Goal: Information Seeking & Learning: Learn about a topic

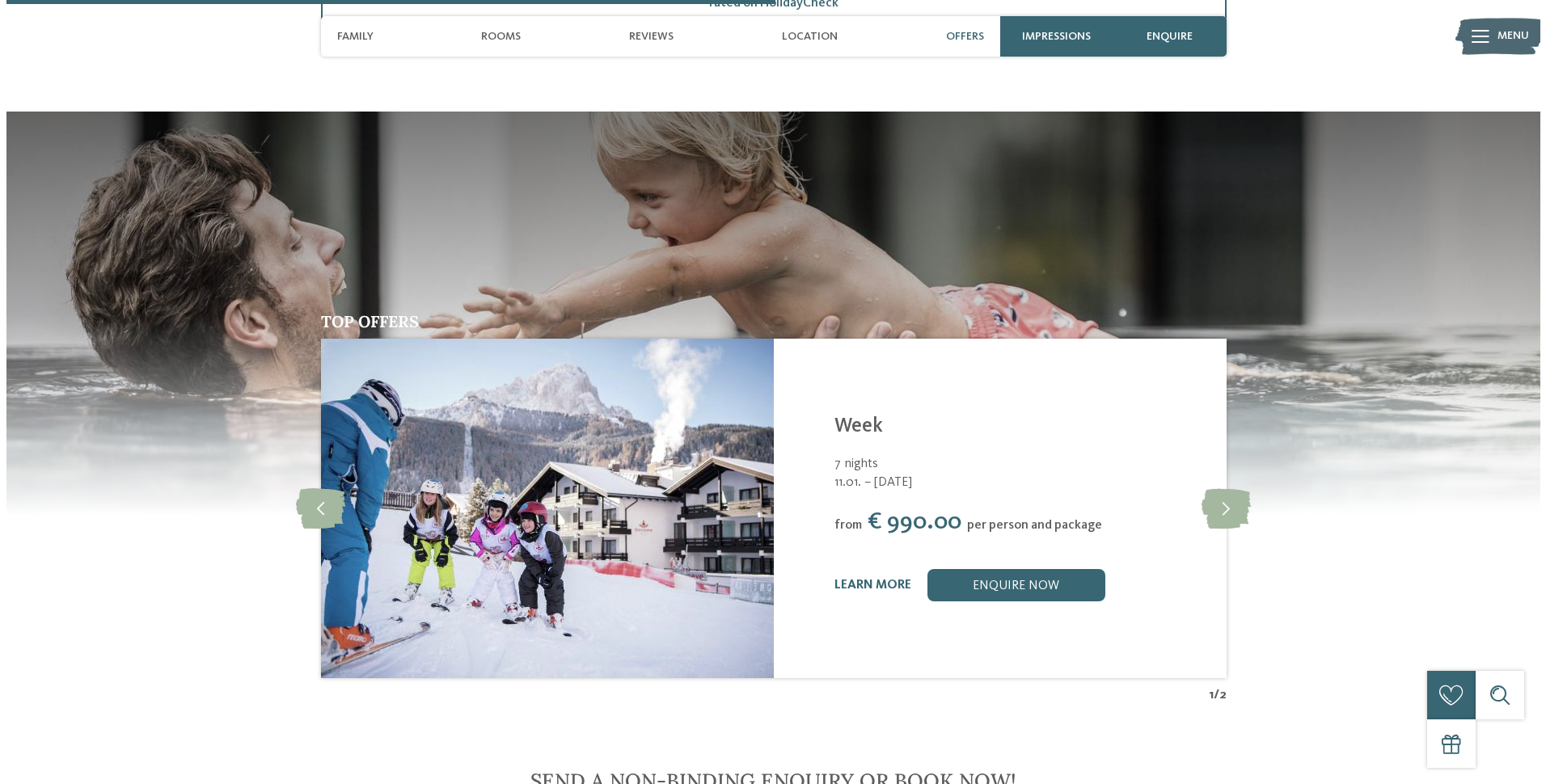
scroll to position [2344, 0]
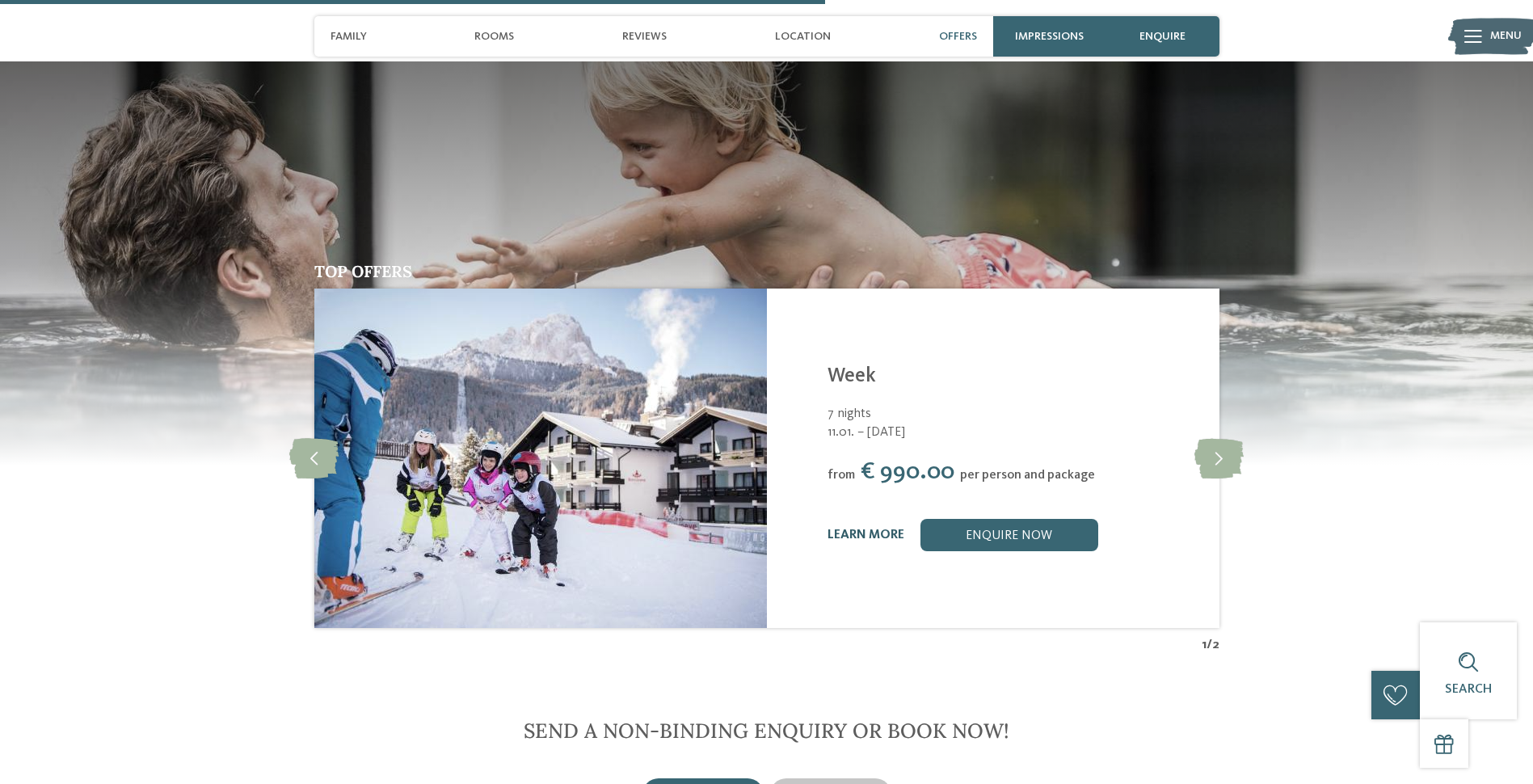
click at [867, 534] on link "learn more" at bounding box center [866, 535] width 77 height 13
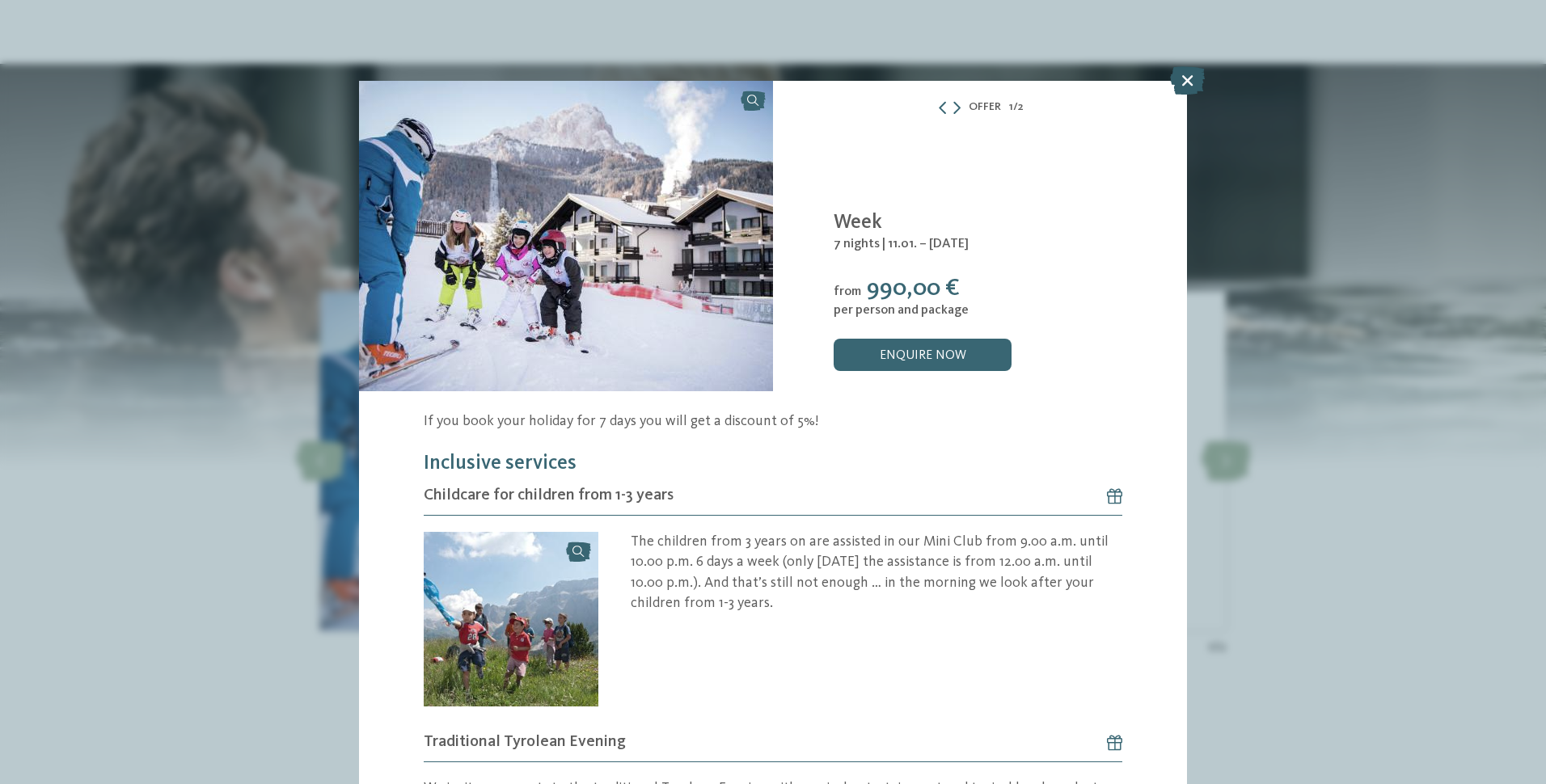
click at [1177, 82] on icon at bounding box center [1187, 80] width 34 height 28
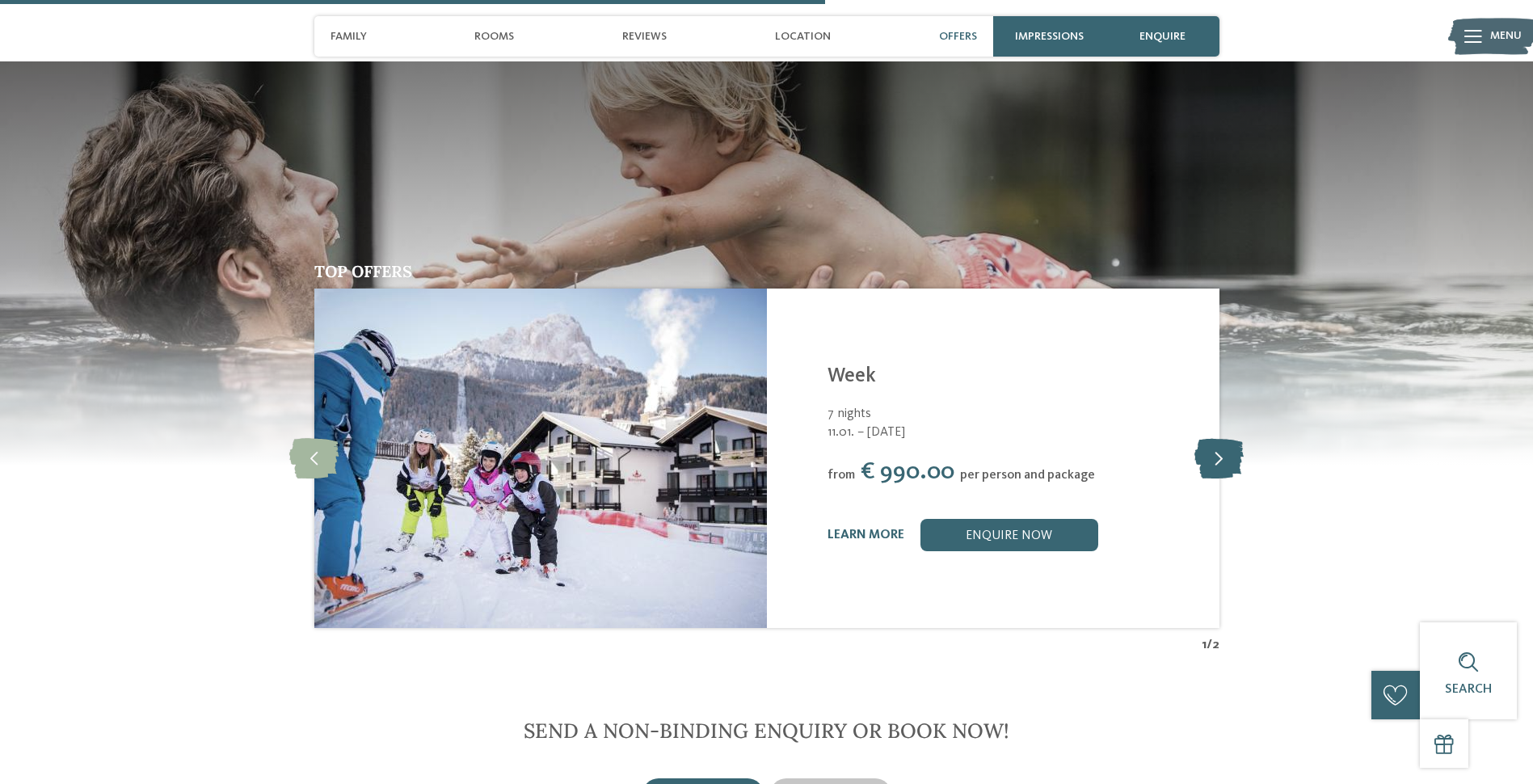
click at [1226, 471] on icon at bounding box center [1220, 458] width 49 height 40
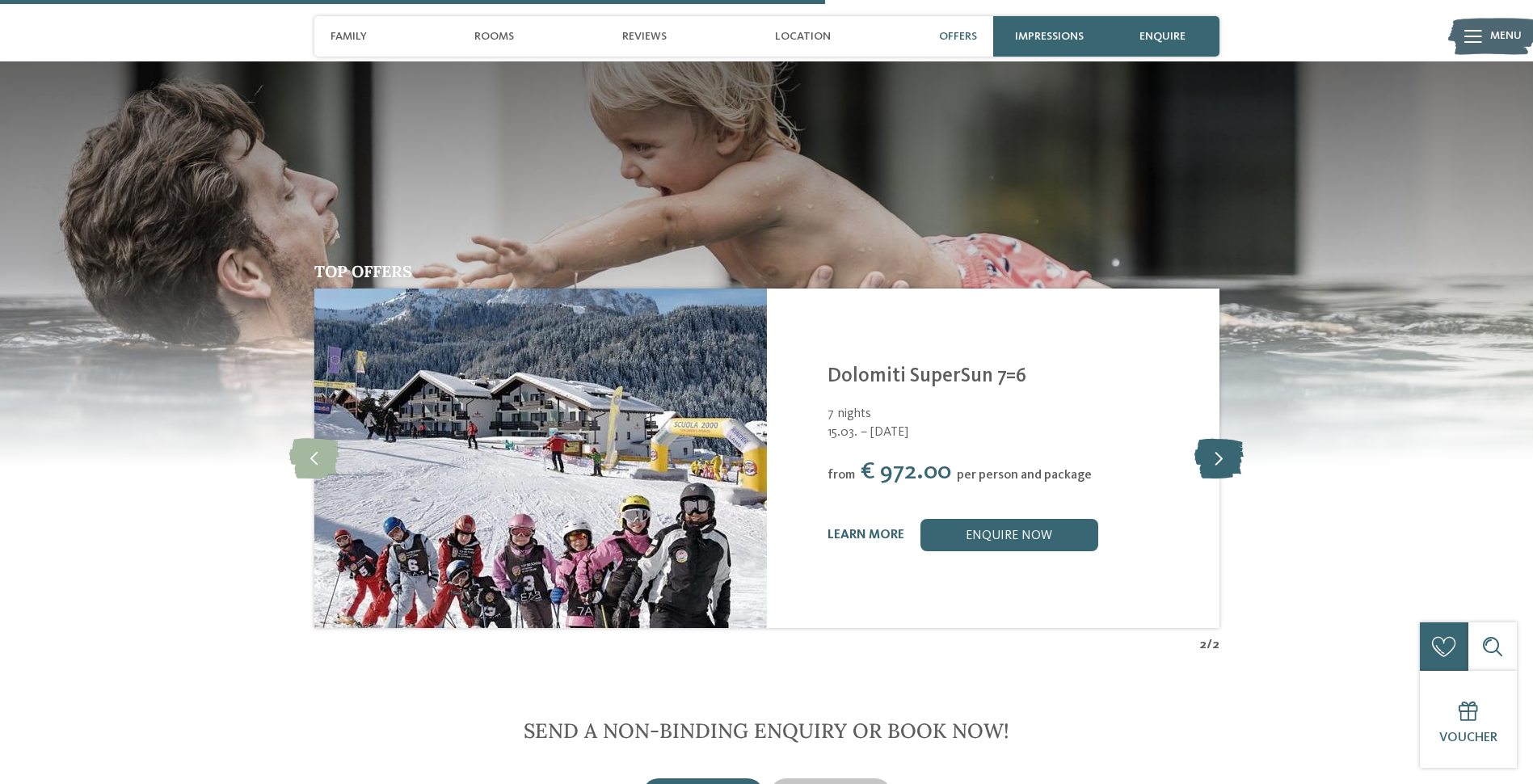
click at [1221, 461] on icon at bounding box center [1220, 458] width 49 height 40
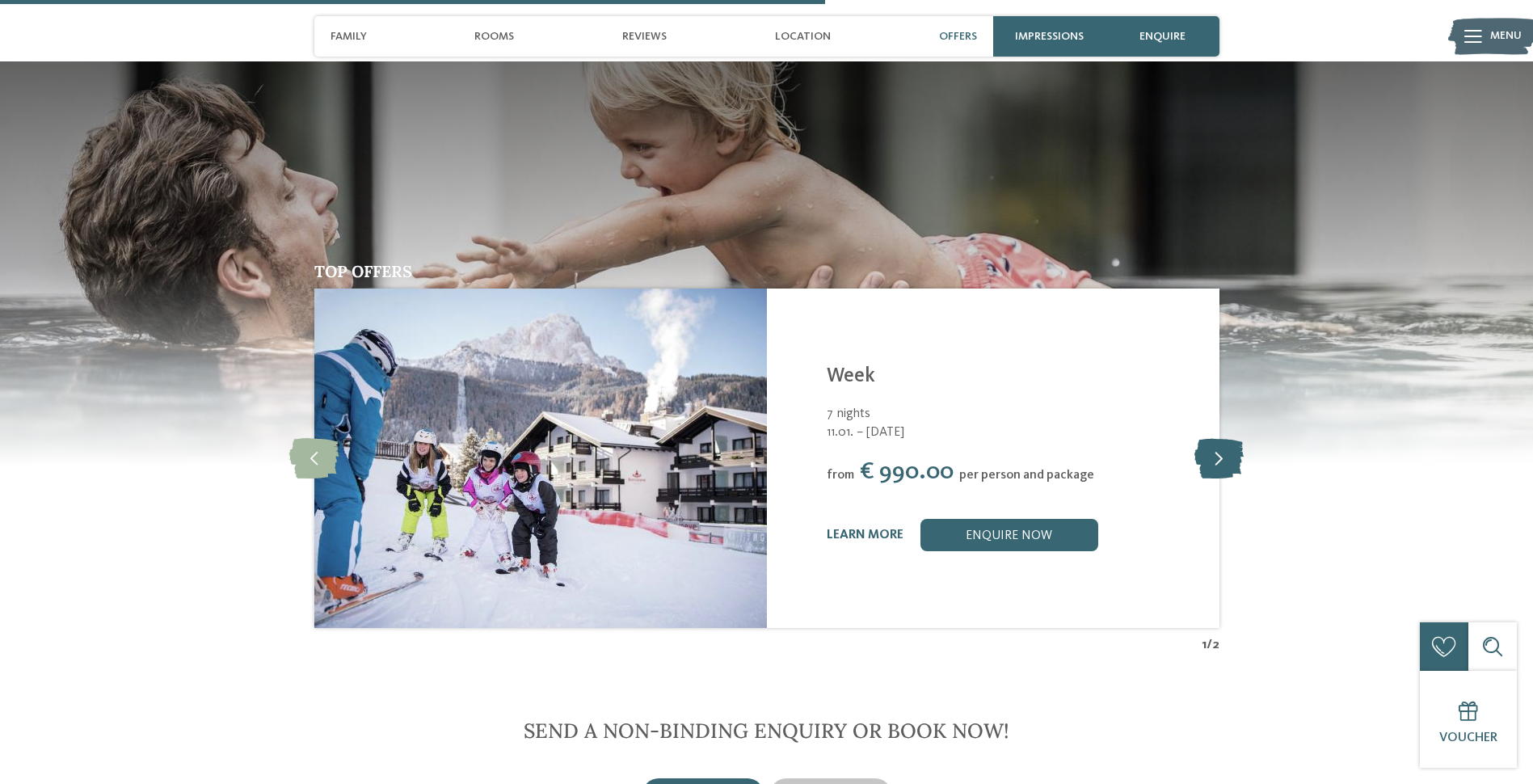
click at [1221, 461] on icon at bounding box center [1220, 458] width 49 height 40
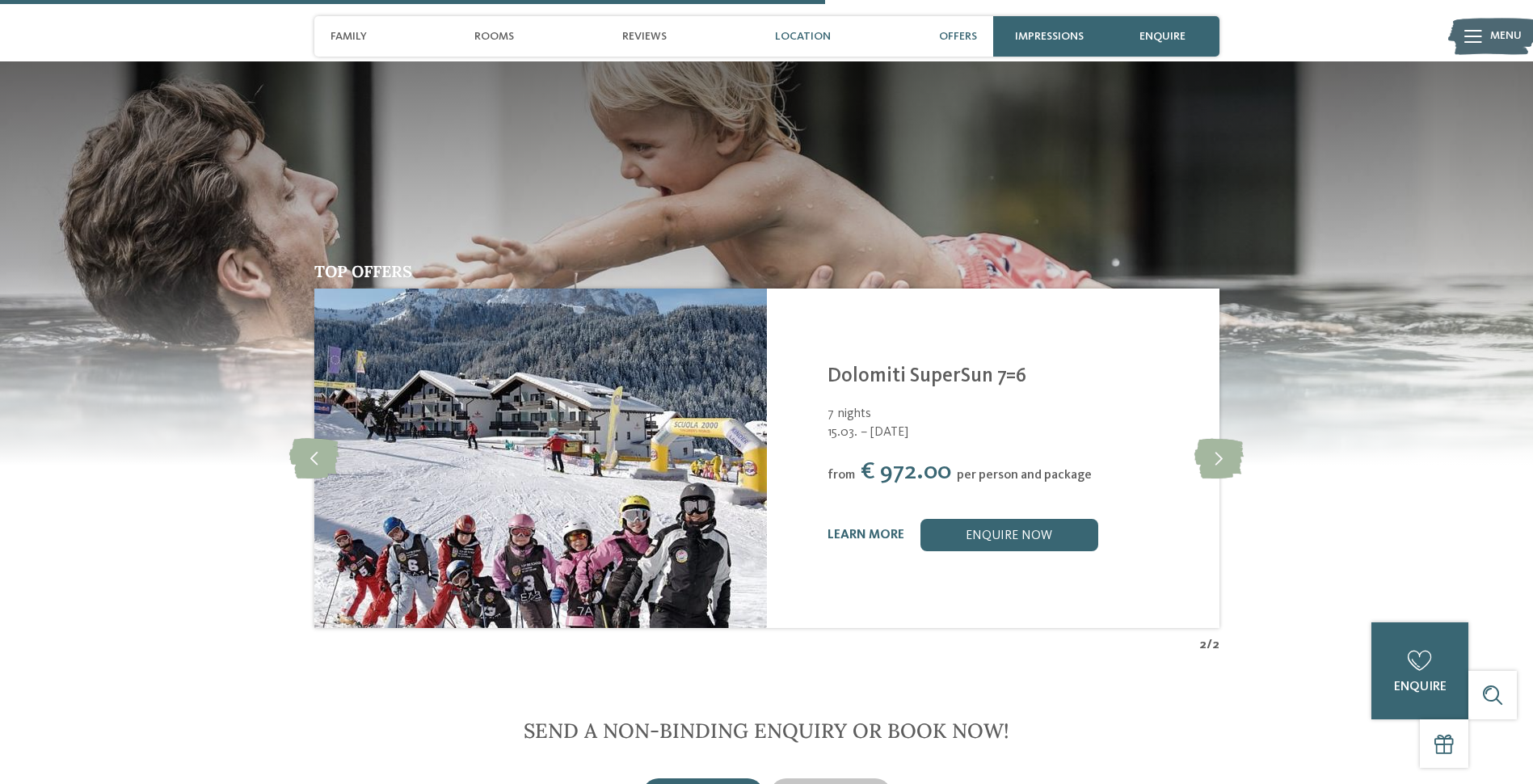
click at [811, 35] on span "Location" at bounding box center [803, 37] width 55 height 14
click at [804, 34] on span "Location" at bounding box center [803, 37] width 55 height 14
click at [480, 34] on span "Rooms" at bounding box center [494, 37] width 40 height 14
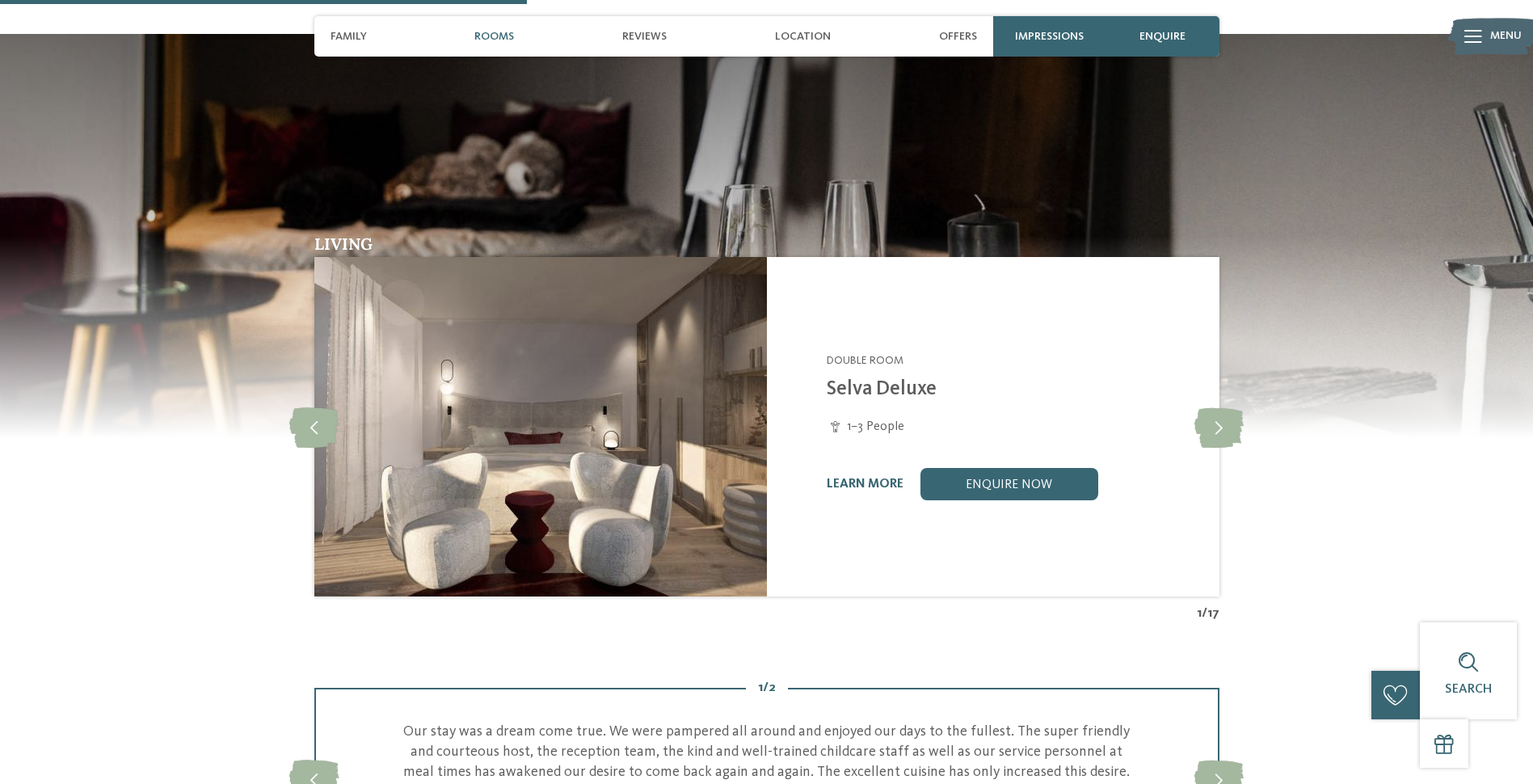
scroll to position [1576, 0]
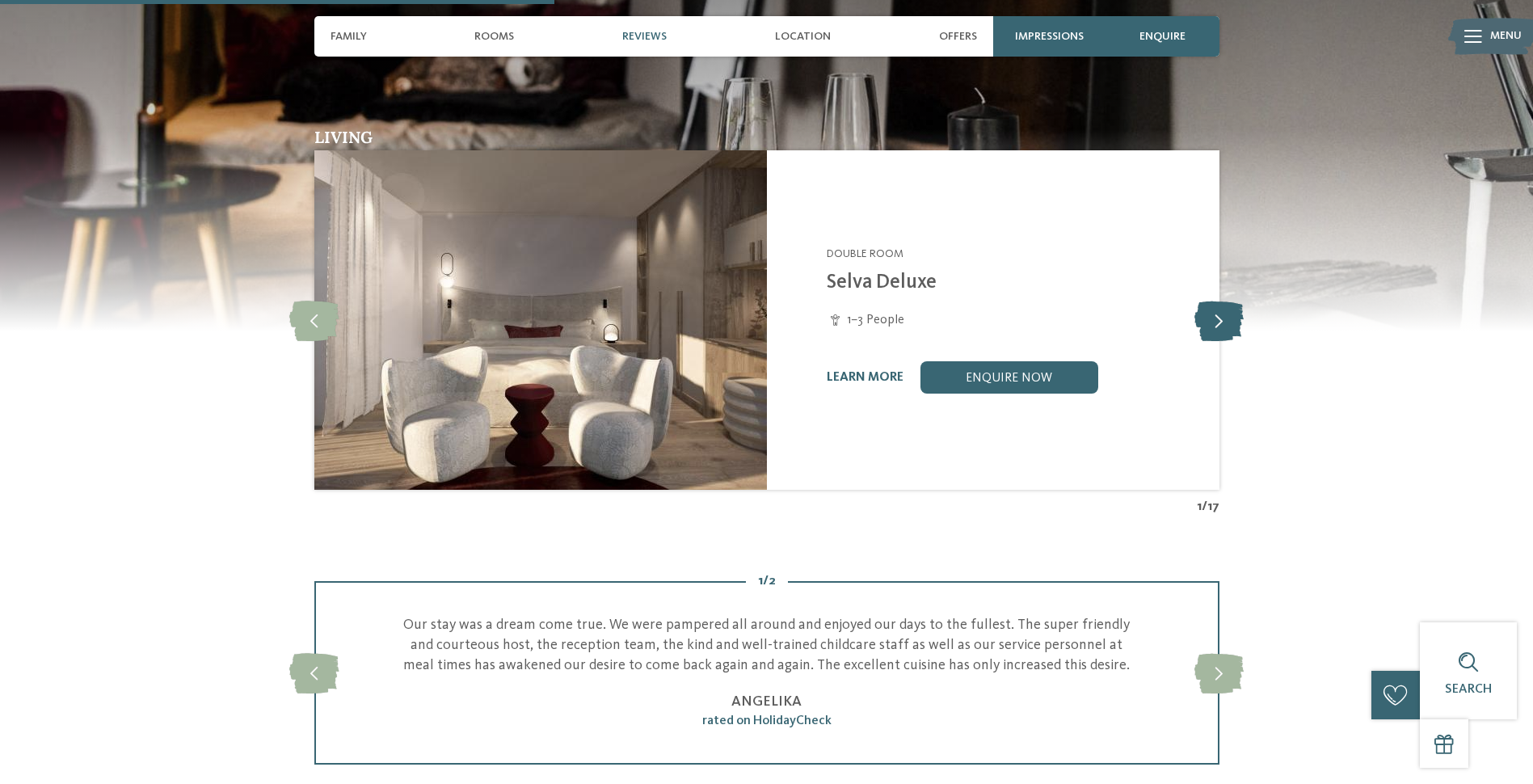
click at [1216, 326] on icon at bounding box center [1220, 320] width 49 height 40
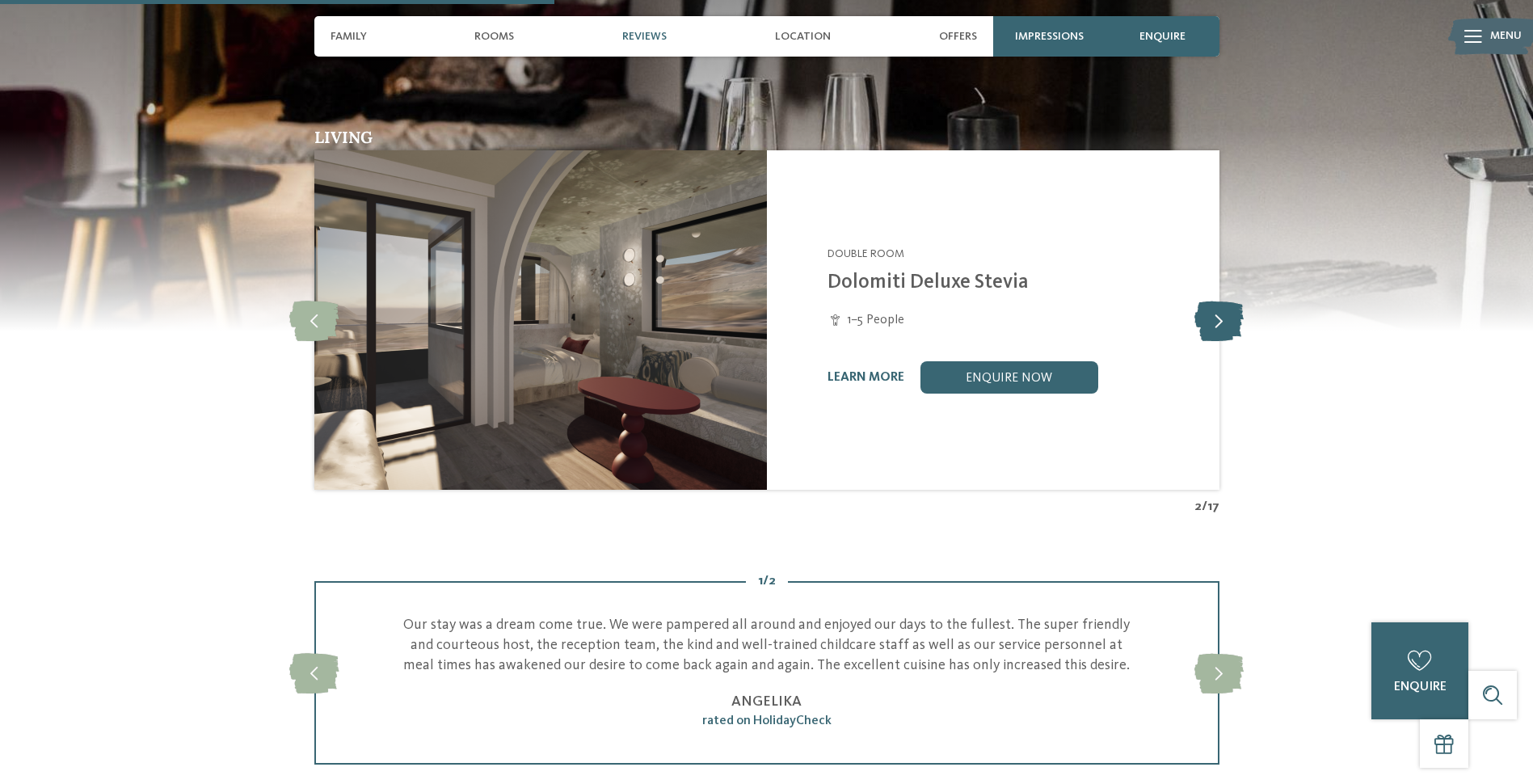
click at [1216, 326] on icon at bounding box center [1220, 320] width 49 height 40
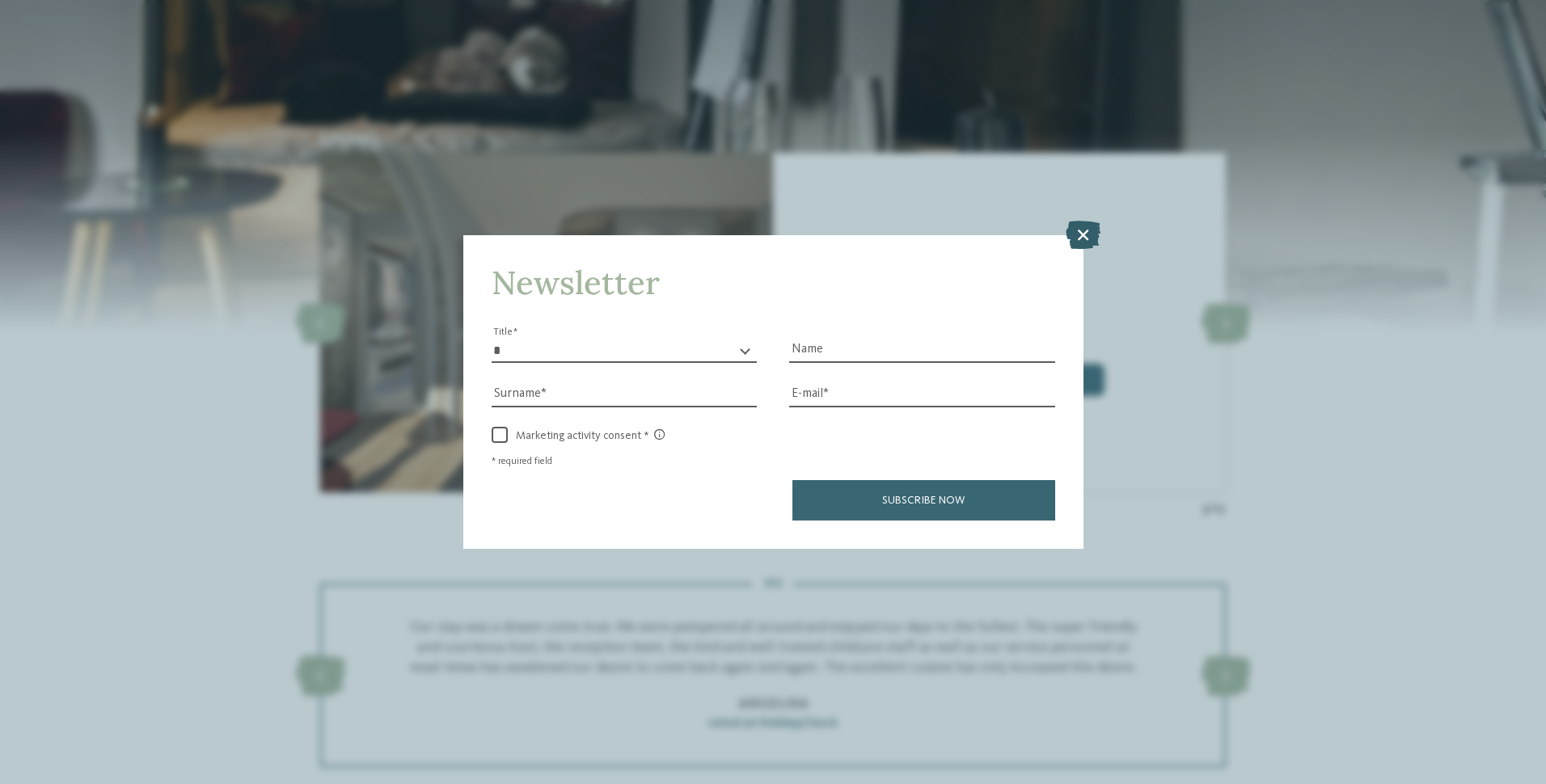
click at [1088, 235] on icon at bounding box center [1083, 234] width 34 height 28
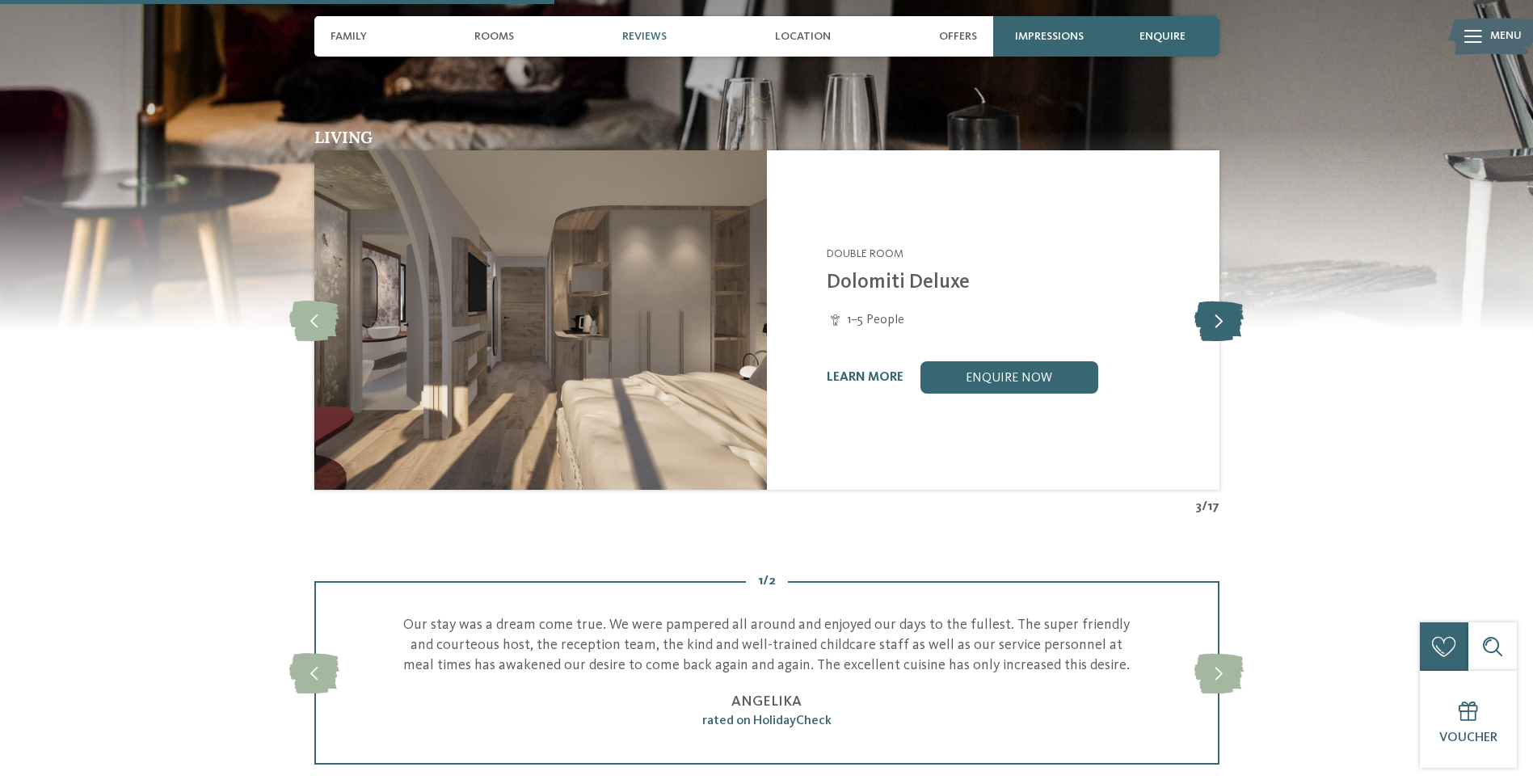
click at [1215, 314] on icon at bounding box center [1220, 320] width 49 height 40
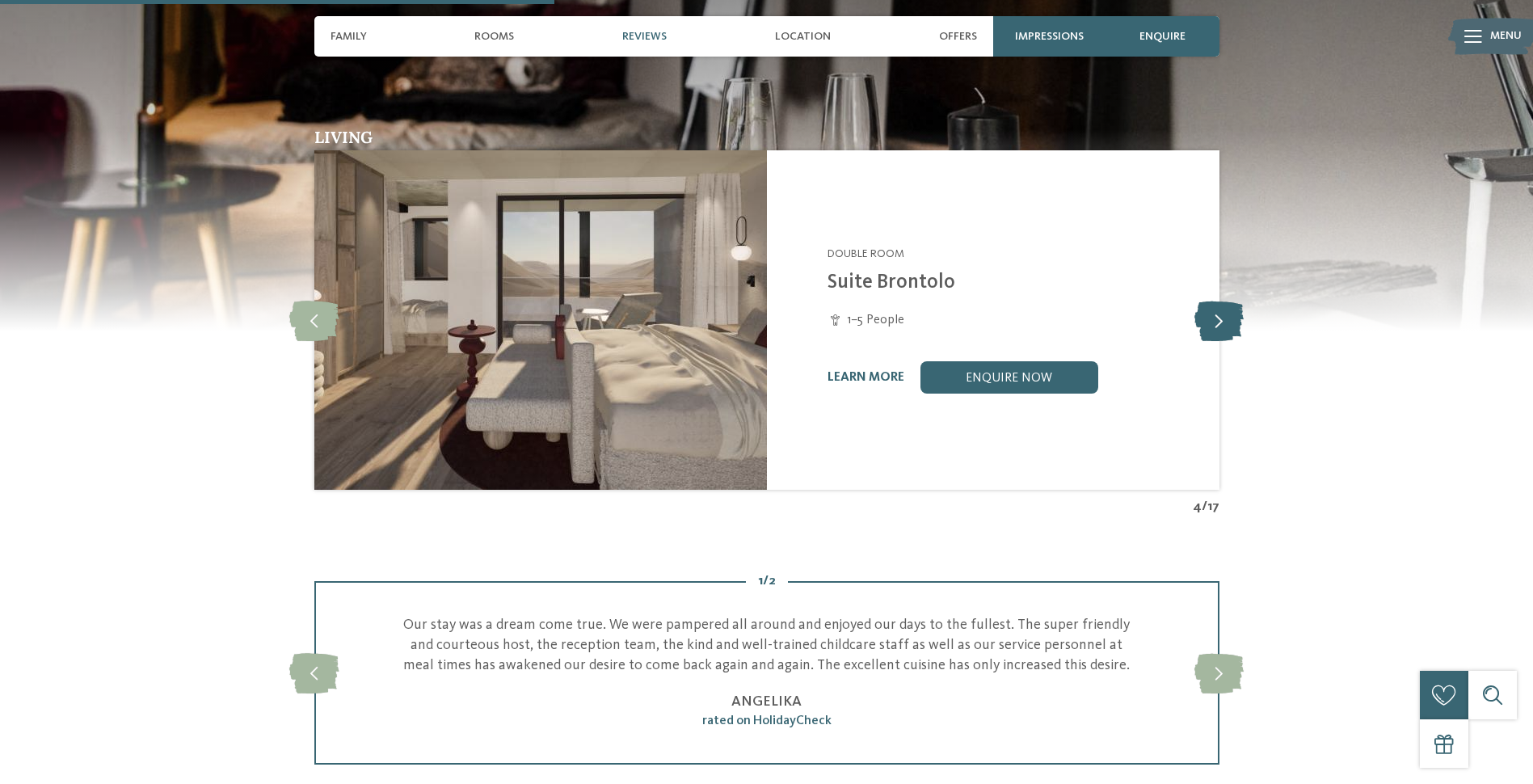
click at [1215, 314] on icon at bounding box center [1220, 320] width 49 height 40
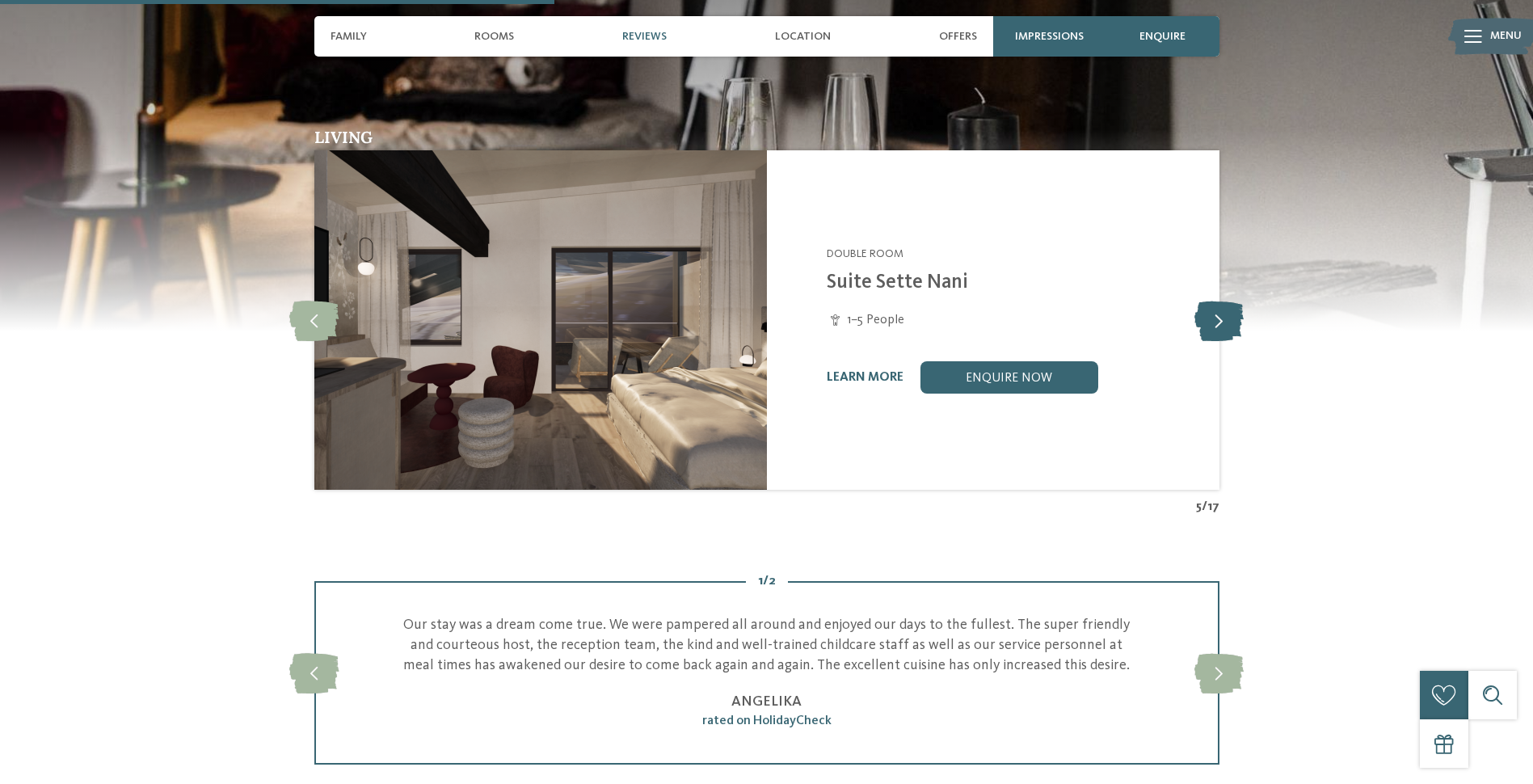
click at [1215, 314] on icon at bounding box center [1220, 320] width 49 height 40
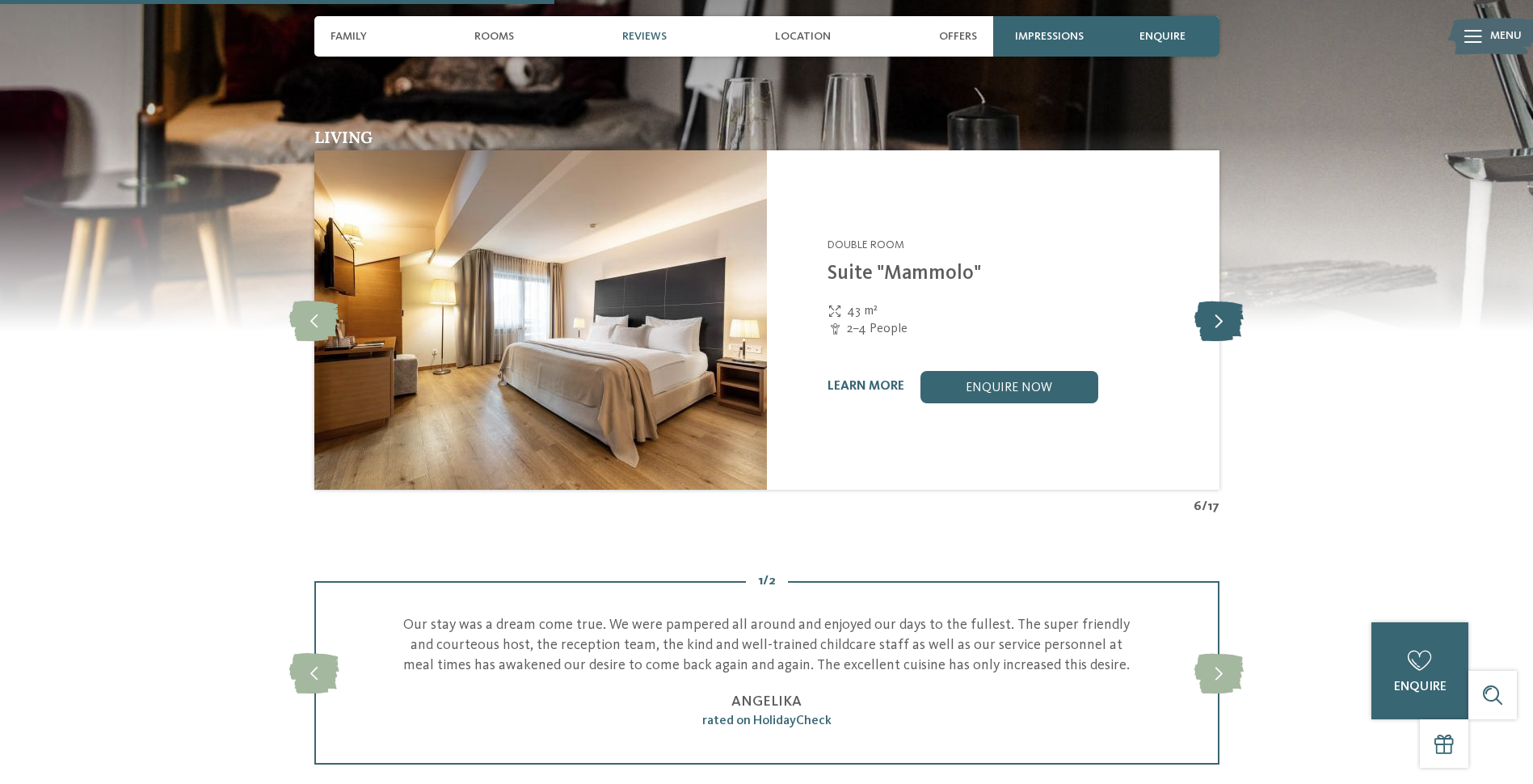
click at [1215, 314] on icon at bounding box center [1220, 320] width 49 height 40
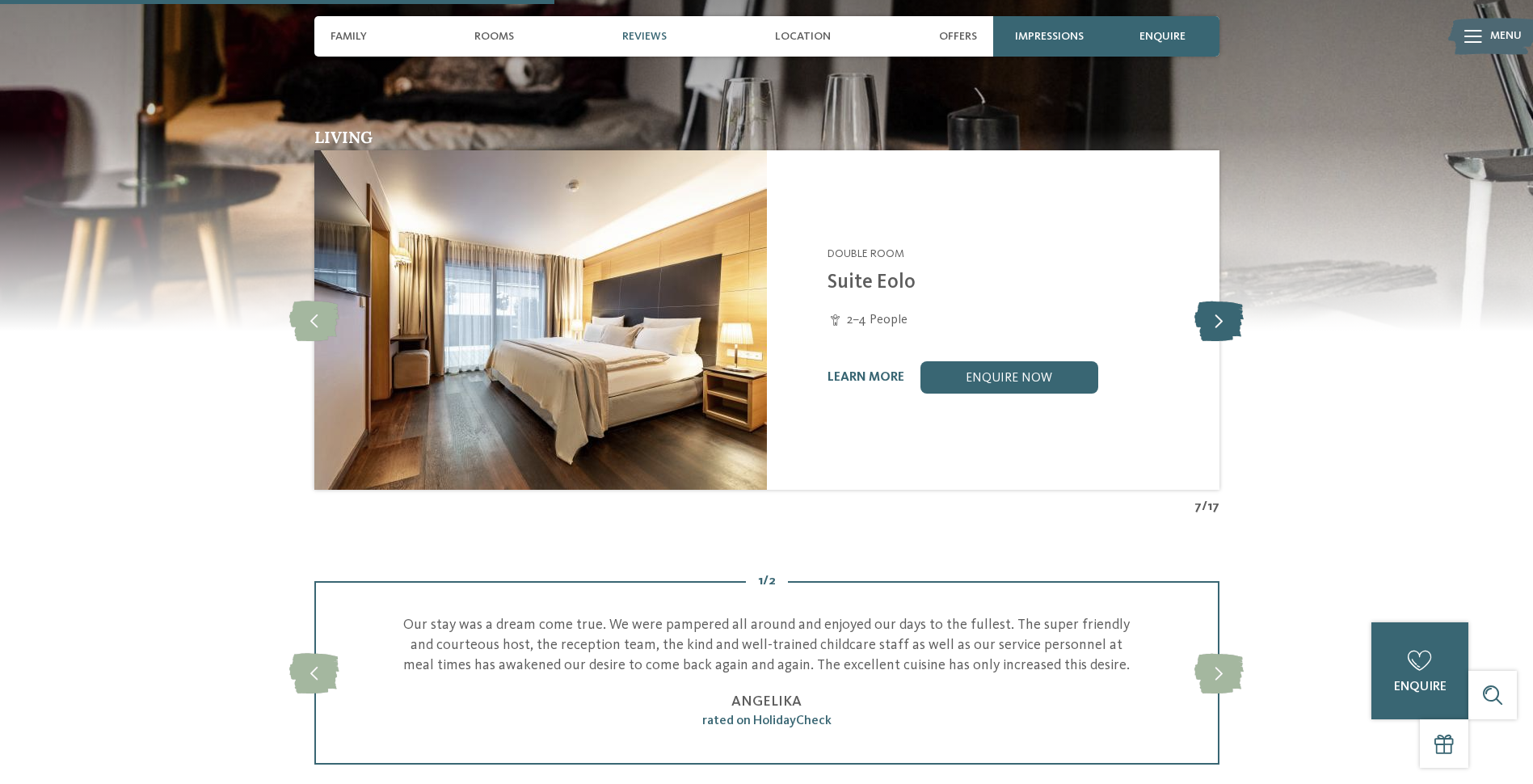
click at [1215, 314] on icon at bounding box center [1220, 320] width 49 height 40
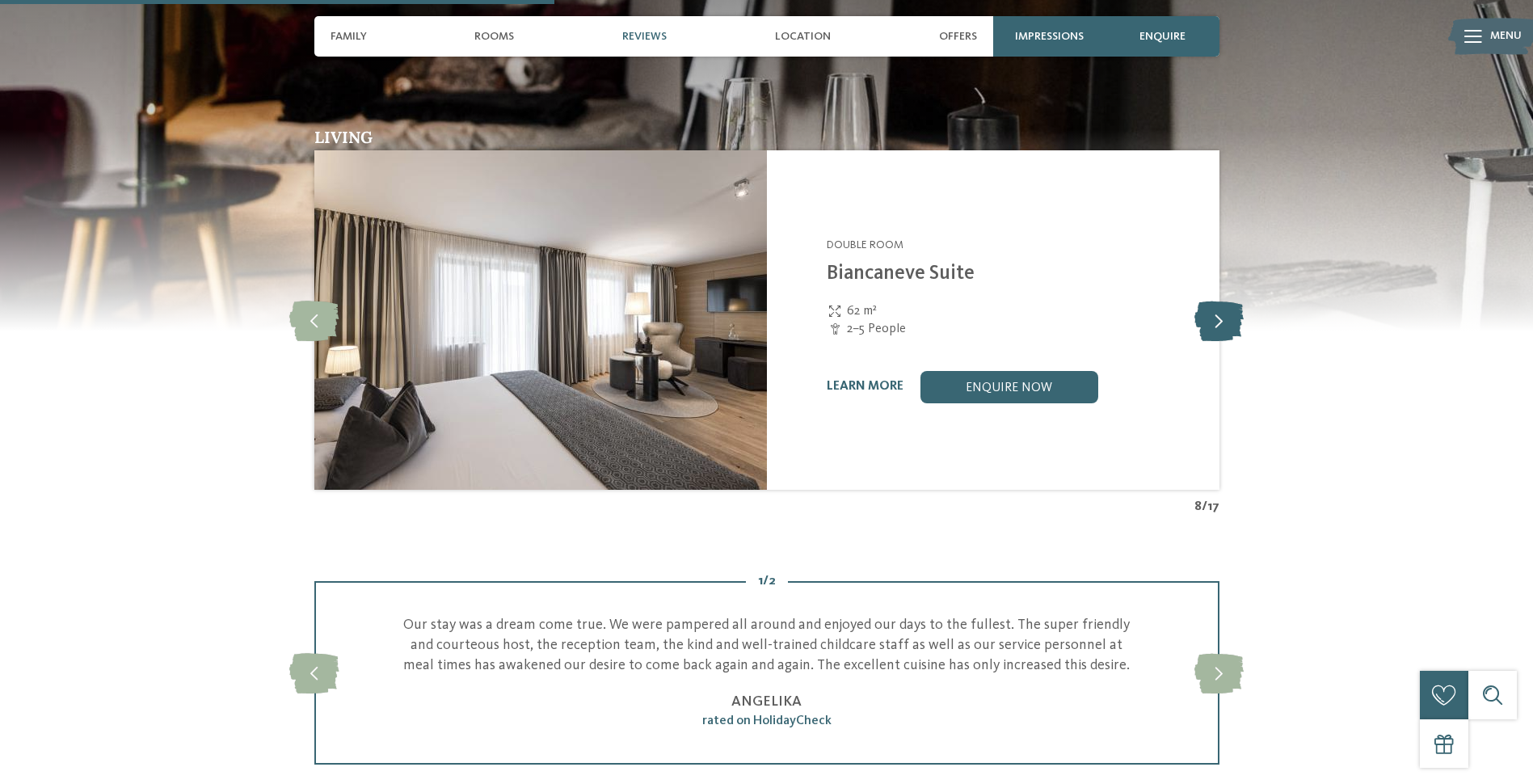
click at [1215, 314] on icon at bounding box center [1220, 320] width 49 height 40
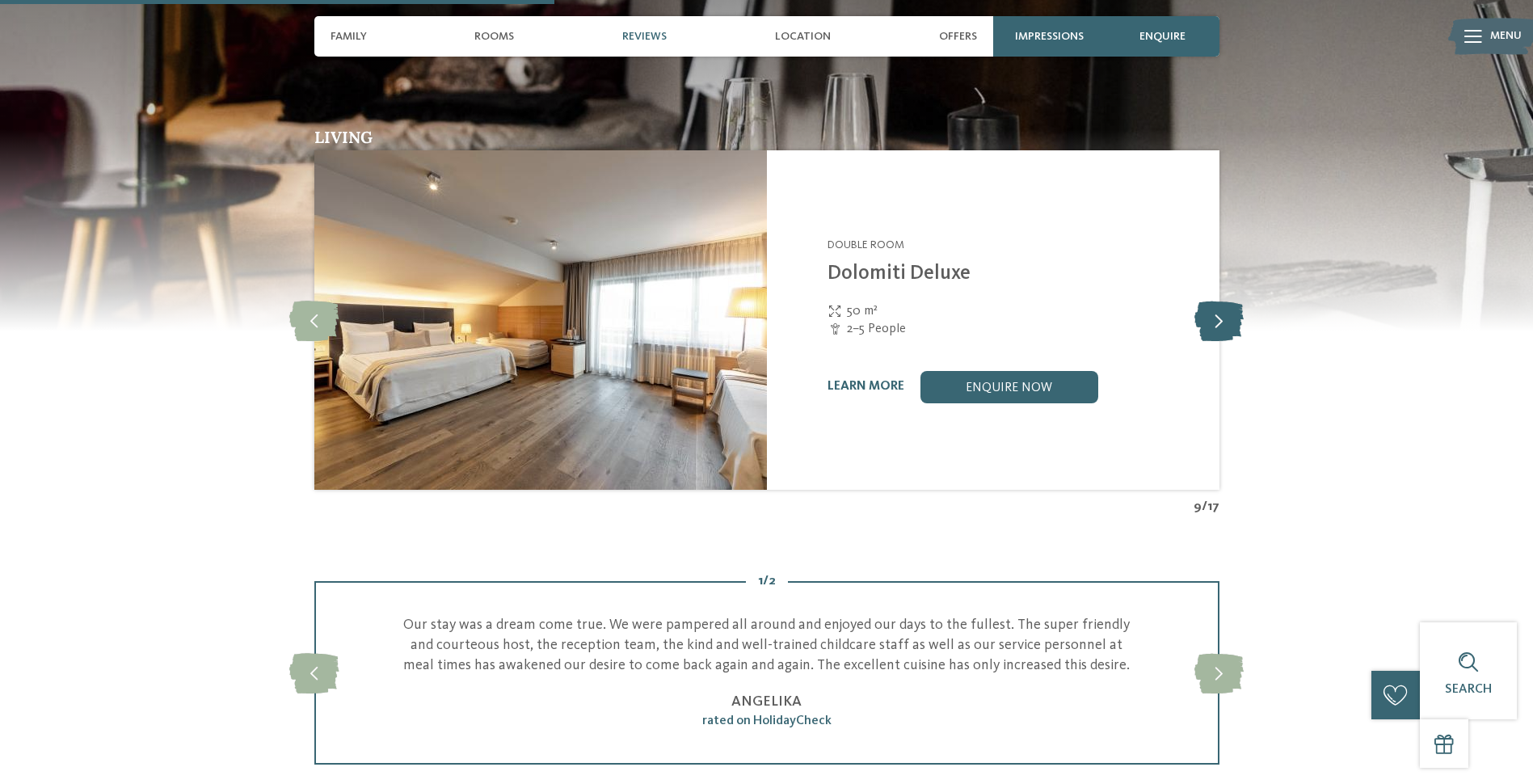
click at [1215, 314] on icon at bounding box center [1220, 320] width 49 height 40
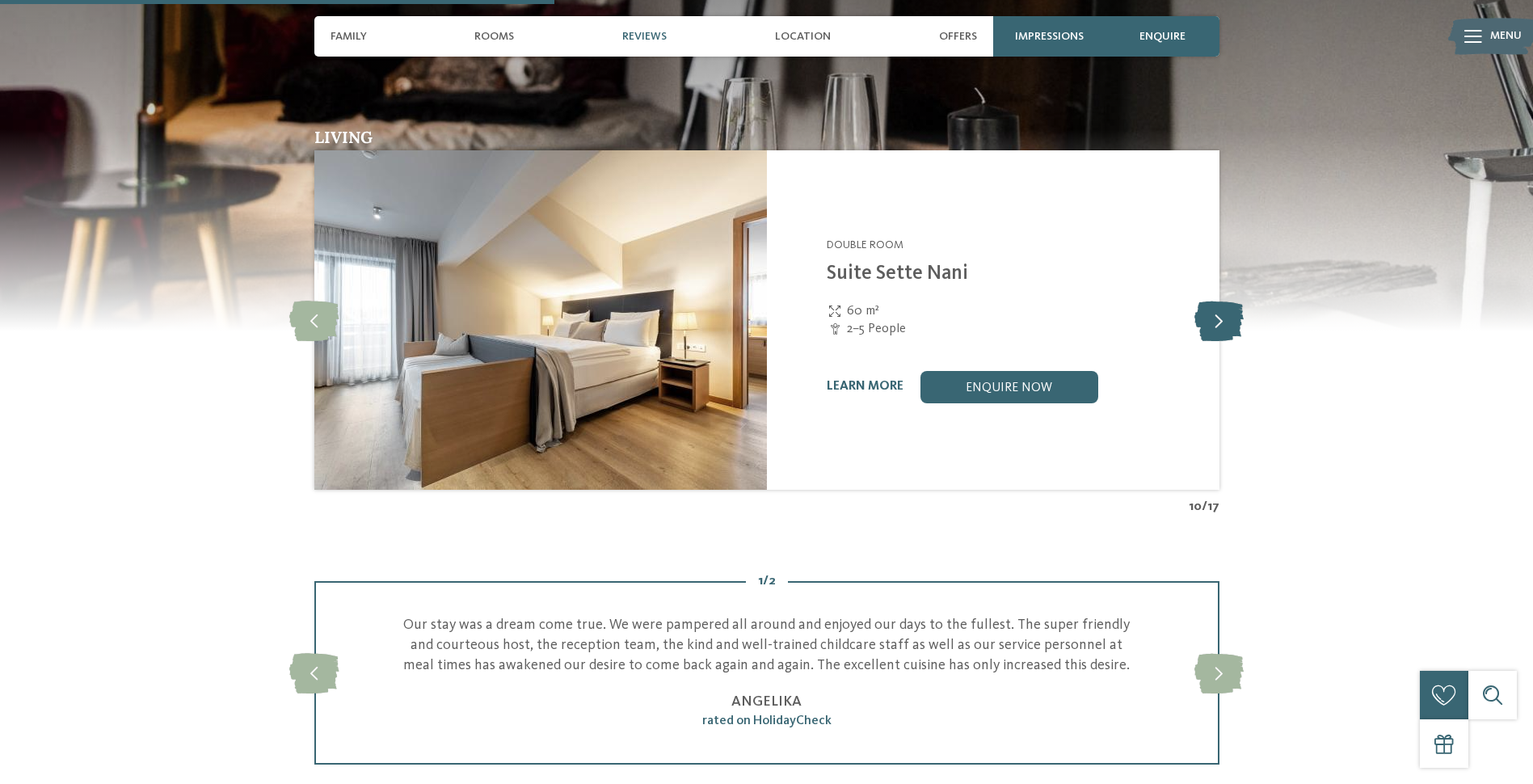
click at [1215, 314] on icon at bounding box center [1220, 320] width 49 height 40
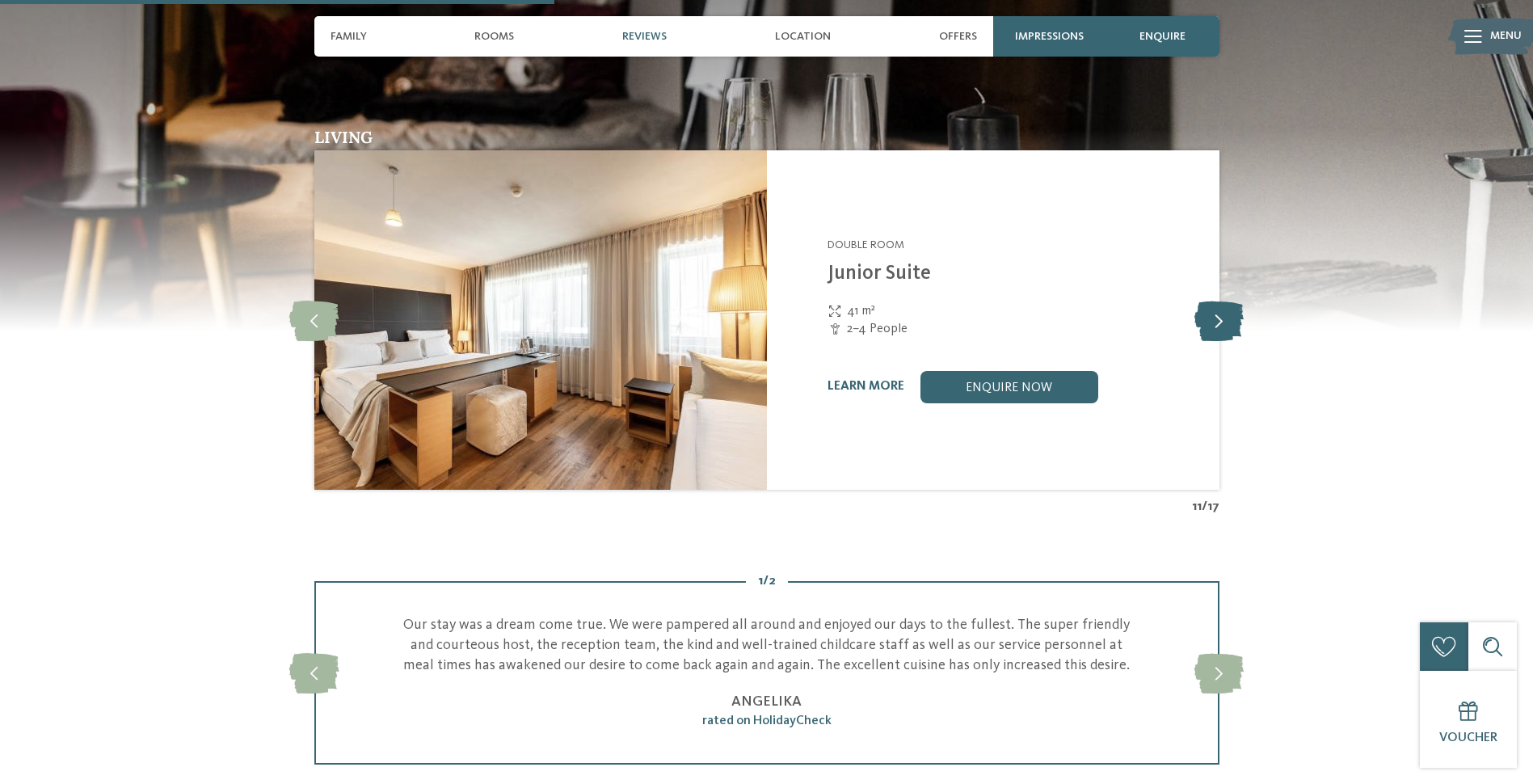
click at [1215, 314] on icon at bounding box center [1220, 320] width 49 height 40
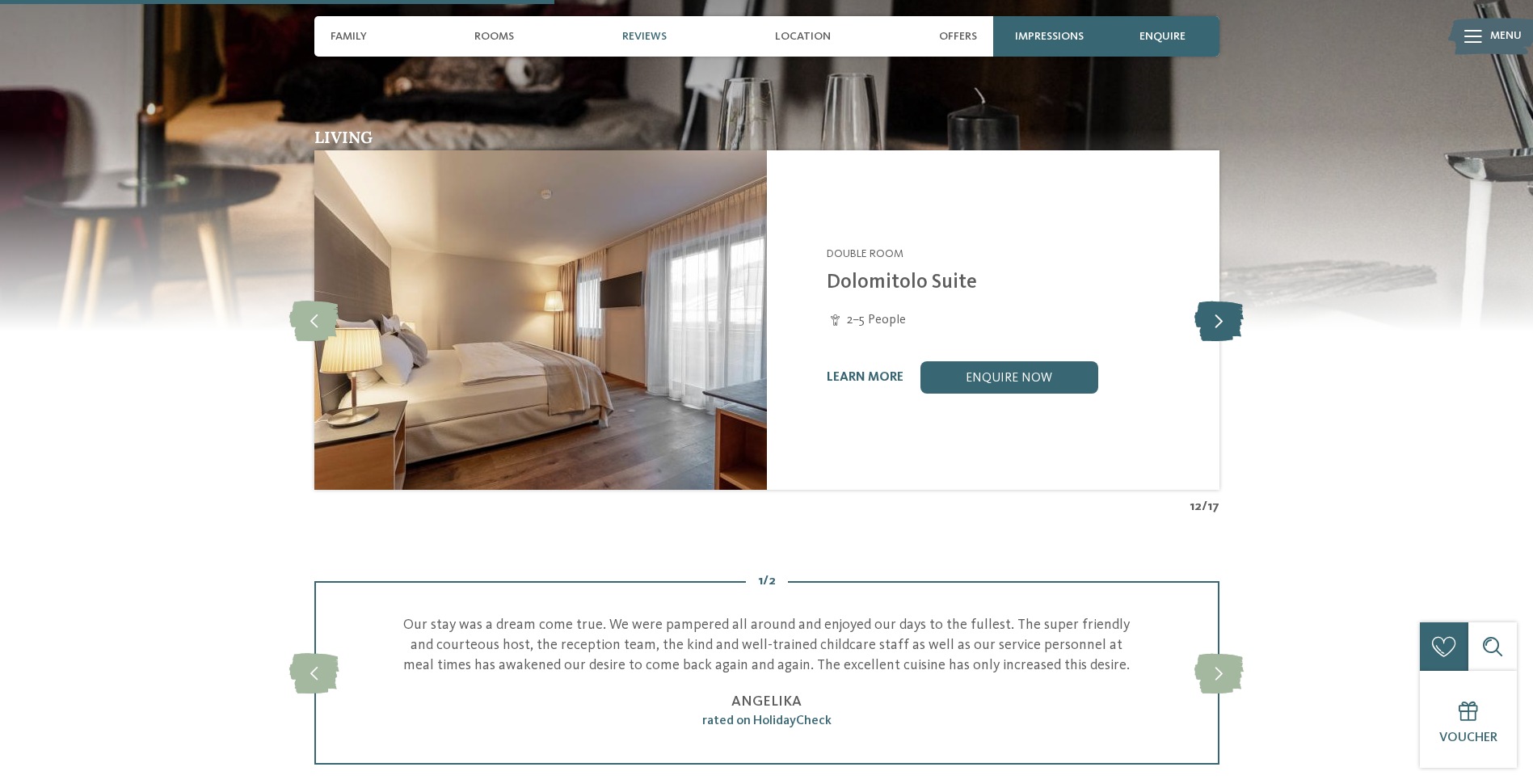
click at [1215, 314] on icon at bounding box center [1220, 320] width 49 height 40
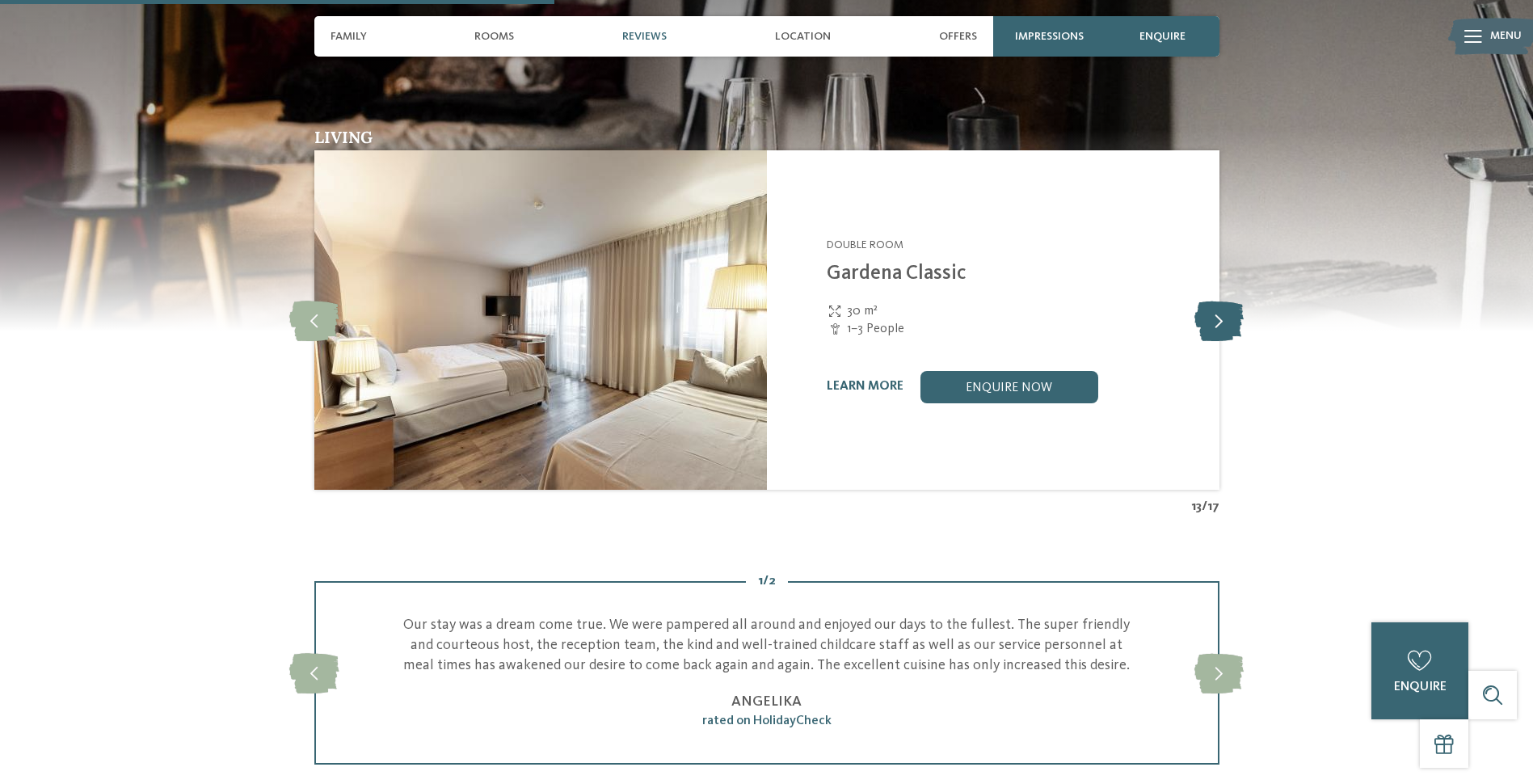
click at [1215, 314] on icon at bounding box center [1220, 320] width 49 height 40
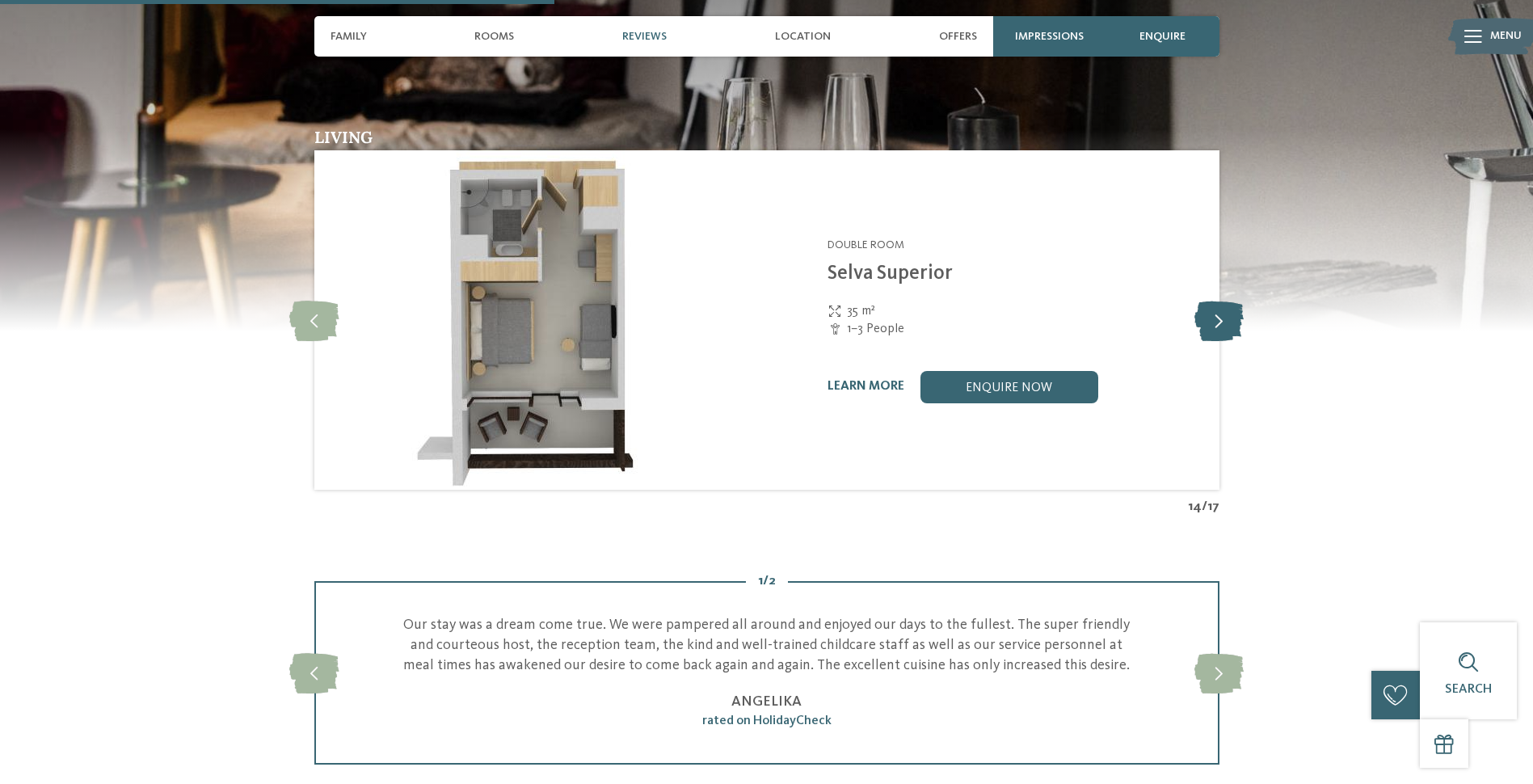
click at [1215, 314] on icon at bounding box center [1220, 320] width 49 height 40
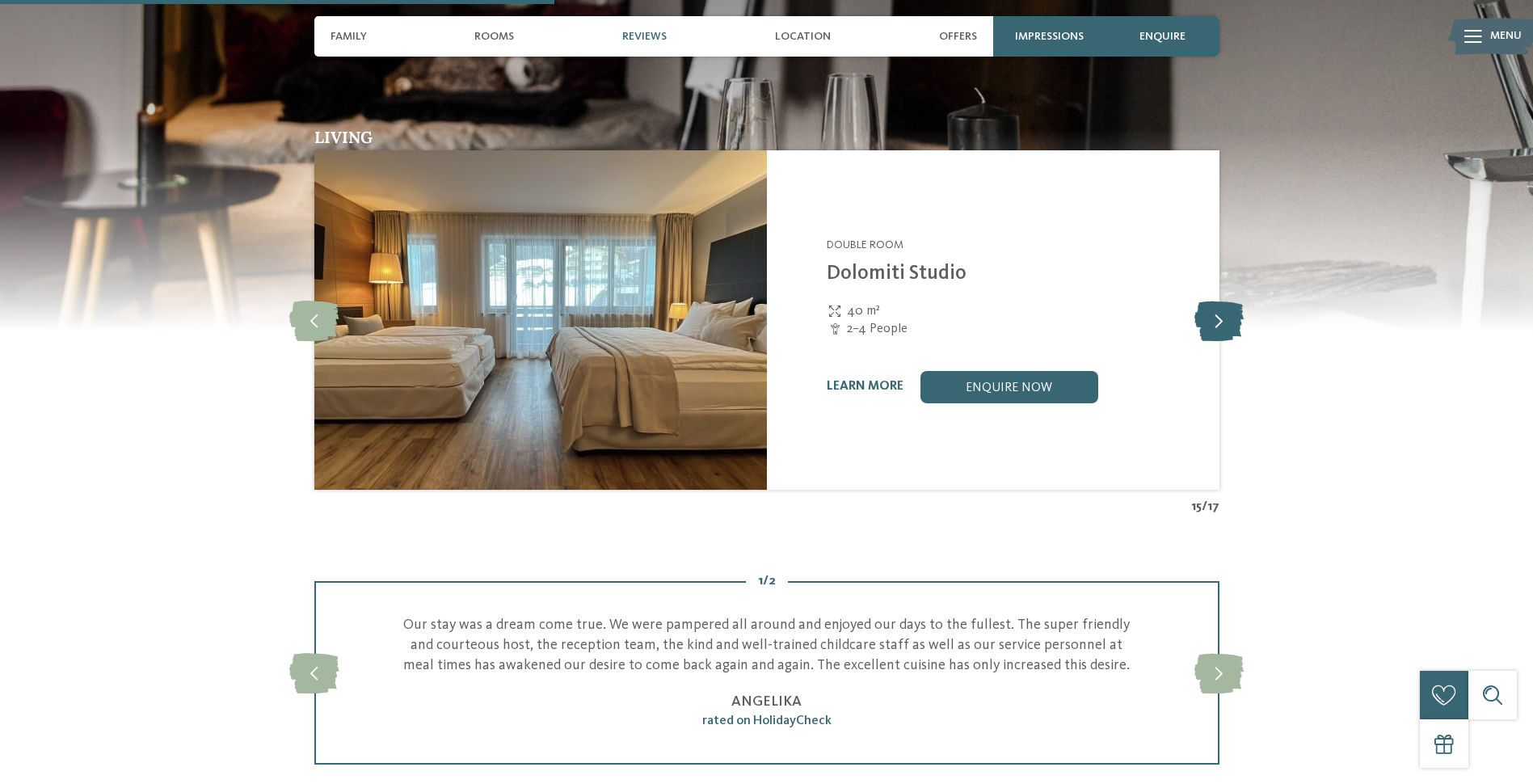
click at [1215, 314] on icon at bounding box center [1220, 320] width 49 height 40
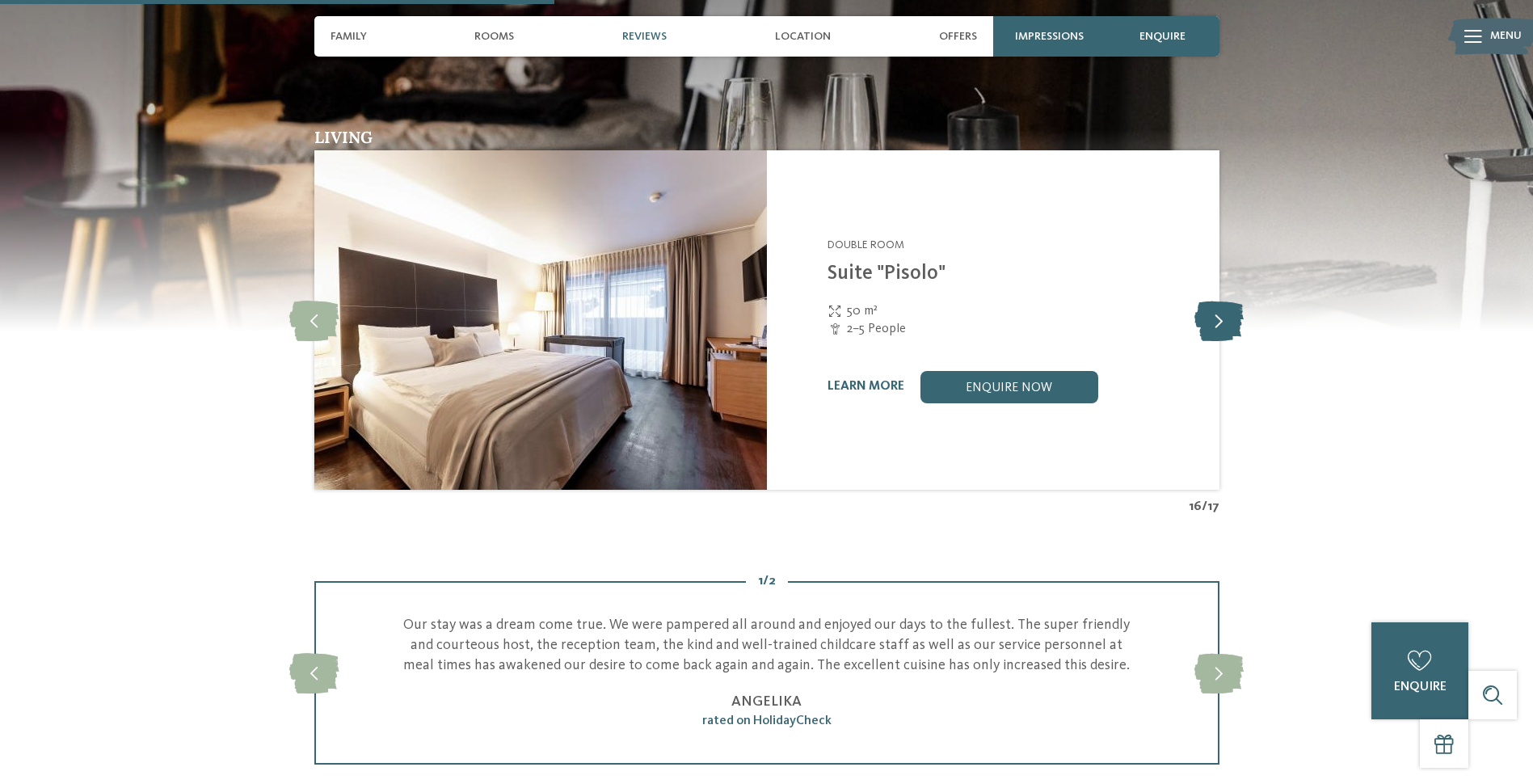
click at [1215, 314] on icon at bounding box center [1220, 320] width 49 height 40
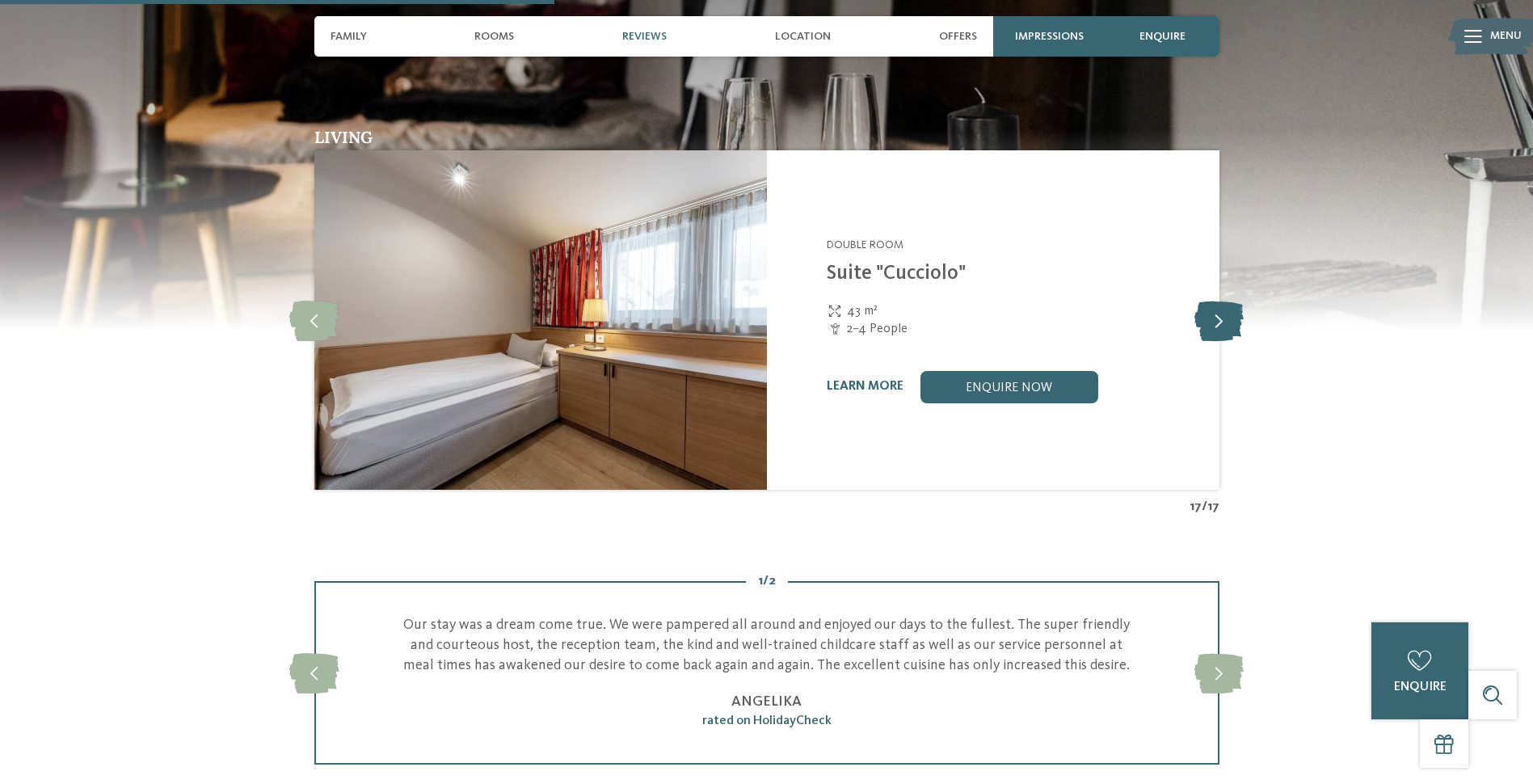
click at [1215, 314] on icon at bounding box center [1220, 320] width 49 height 40
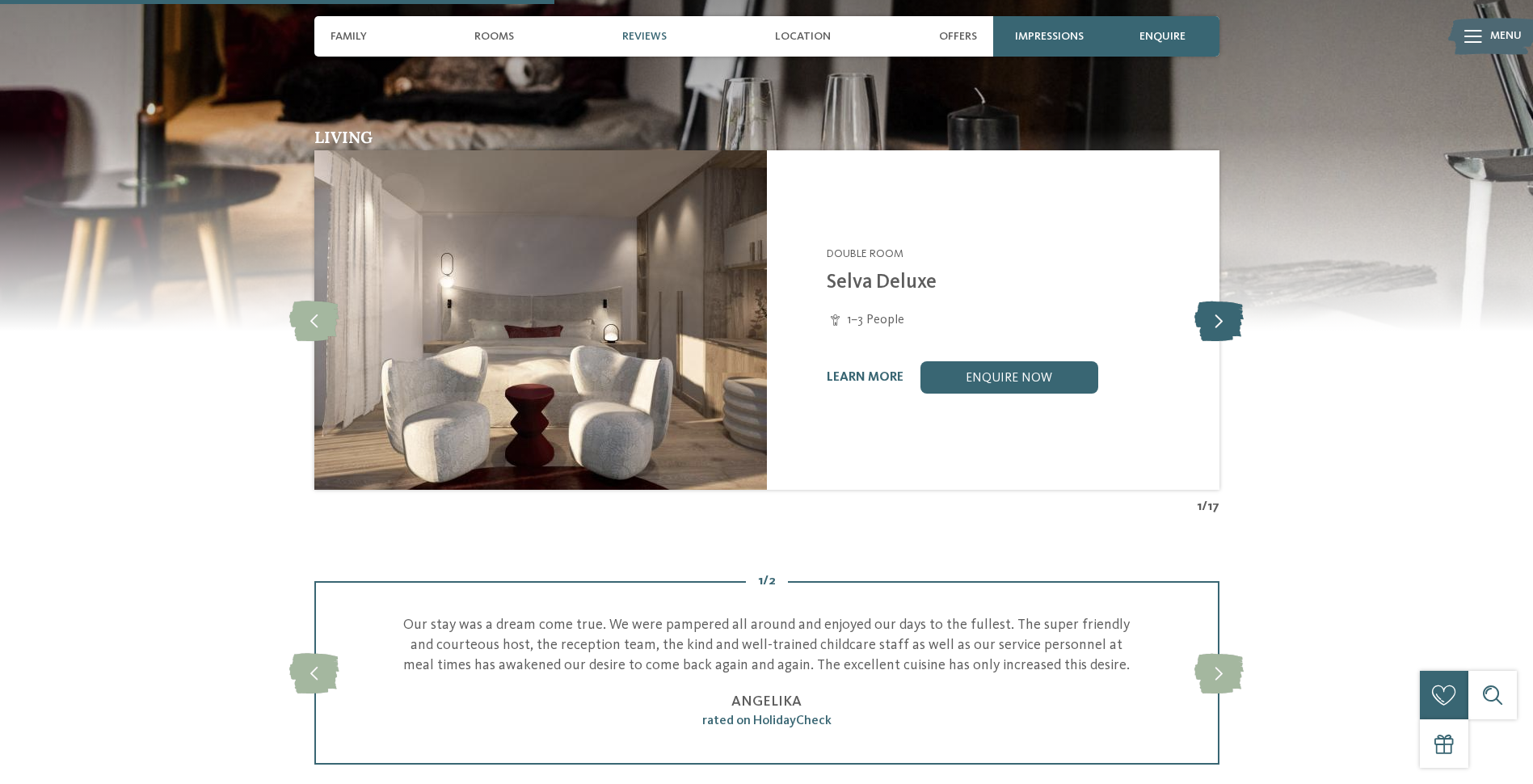
click at [1215, 314] on icon at bounding box center [1220, 320] width 49 height 40
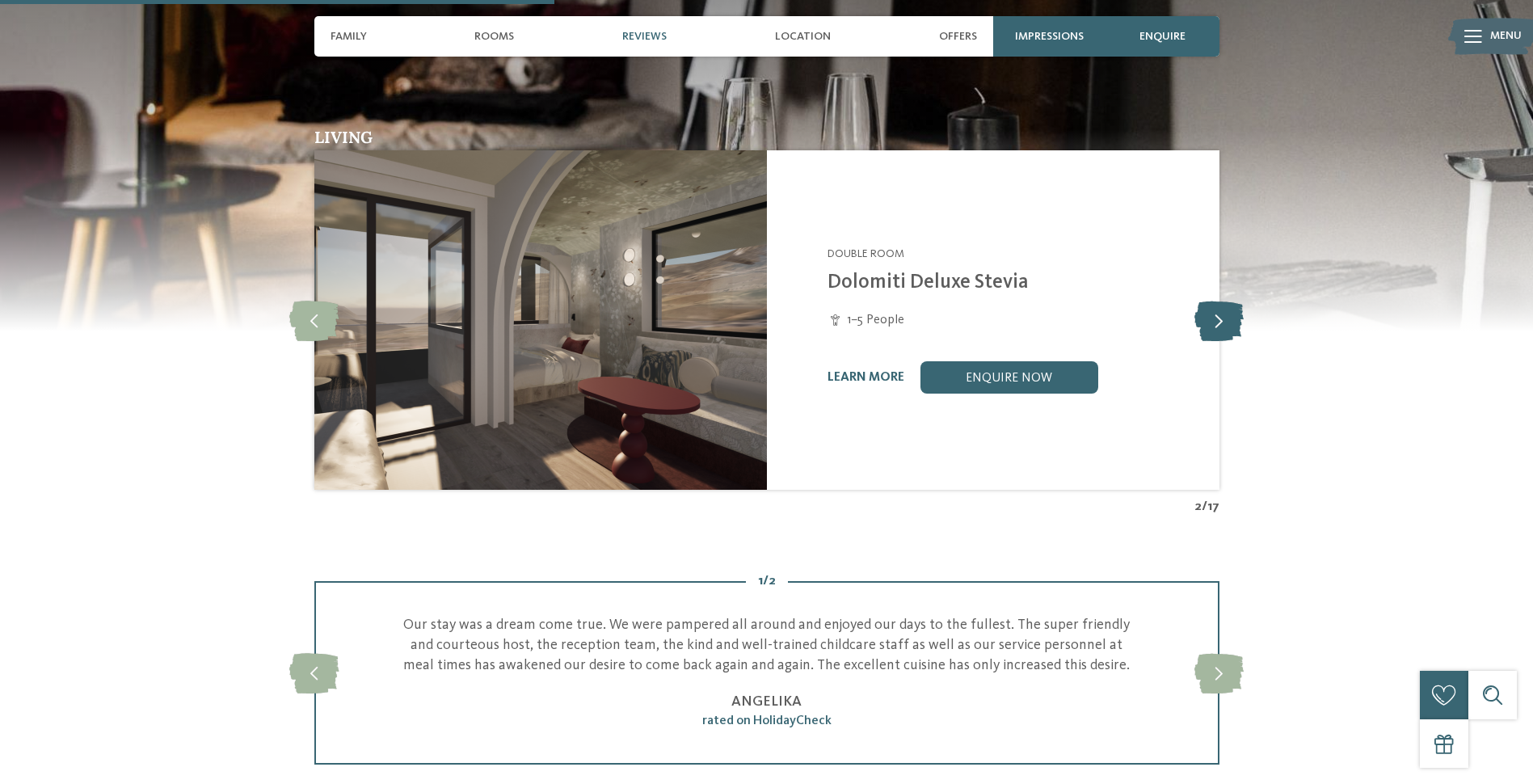
click at [1215, 314] on icon at bounding box center [1220, 320] width 49 height 40
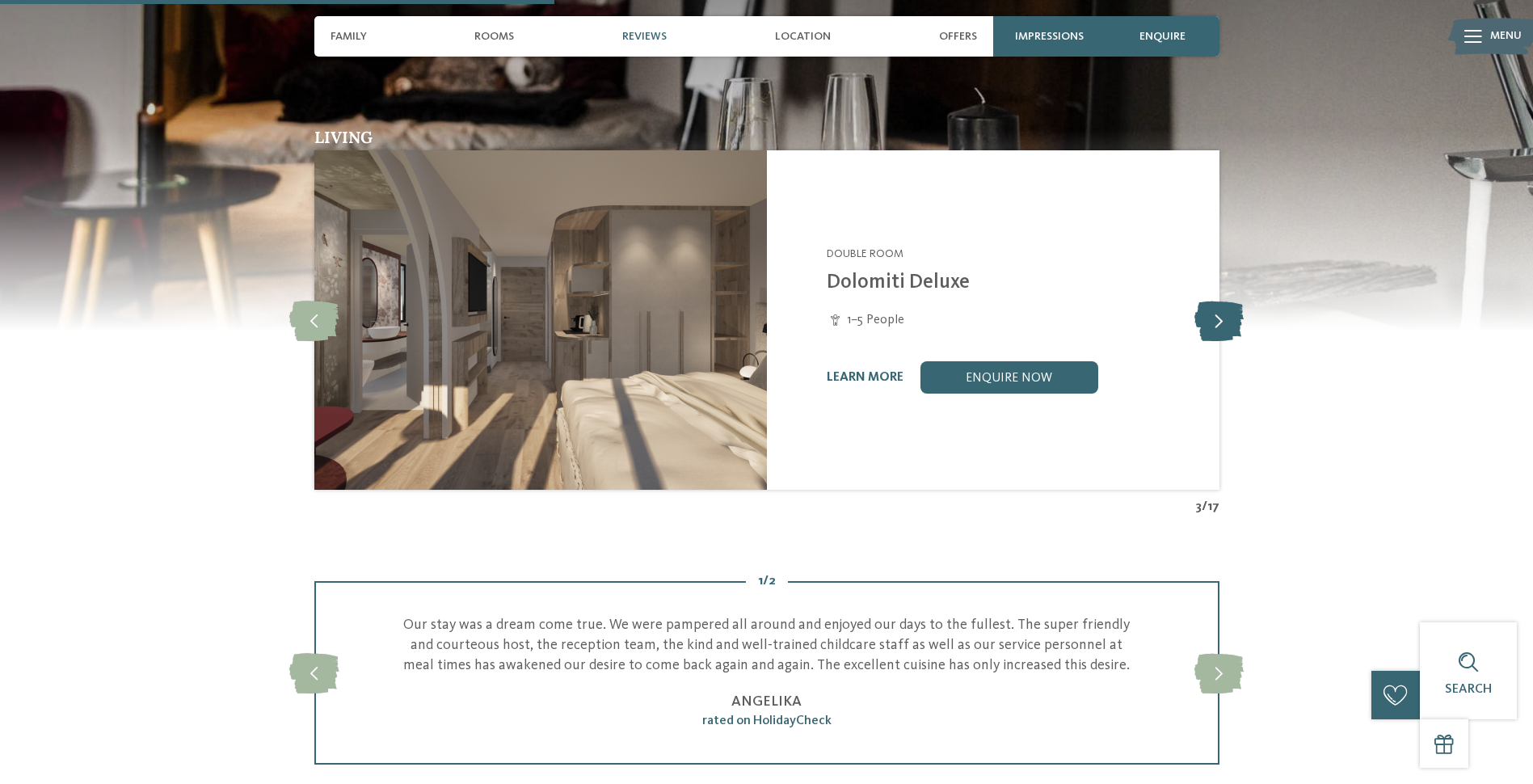
click at [1215, 314] on icon at bounding box center [1220, 320] width 49 height 40
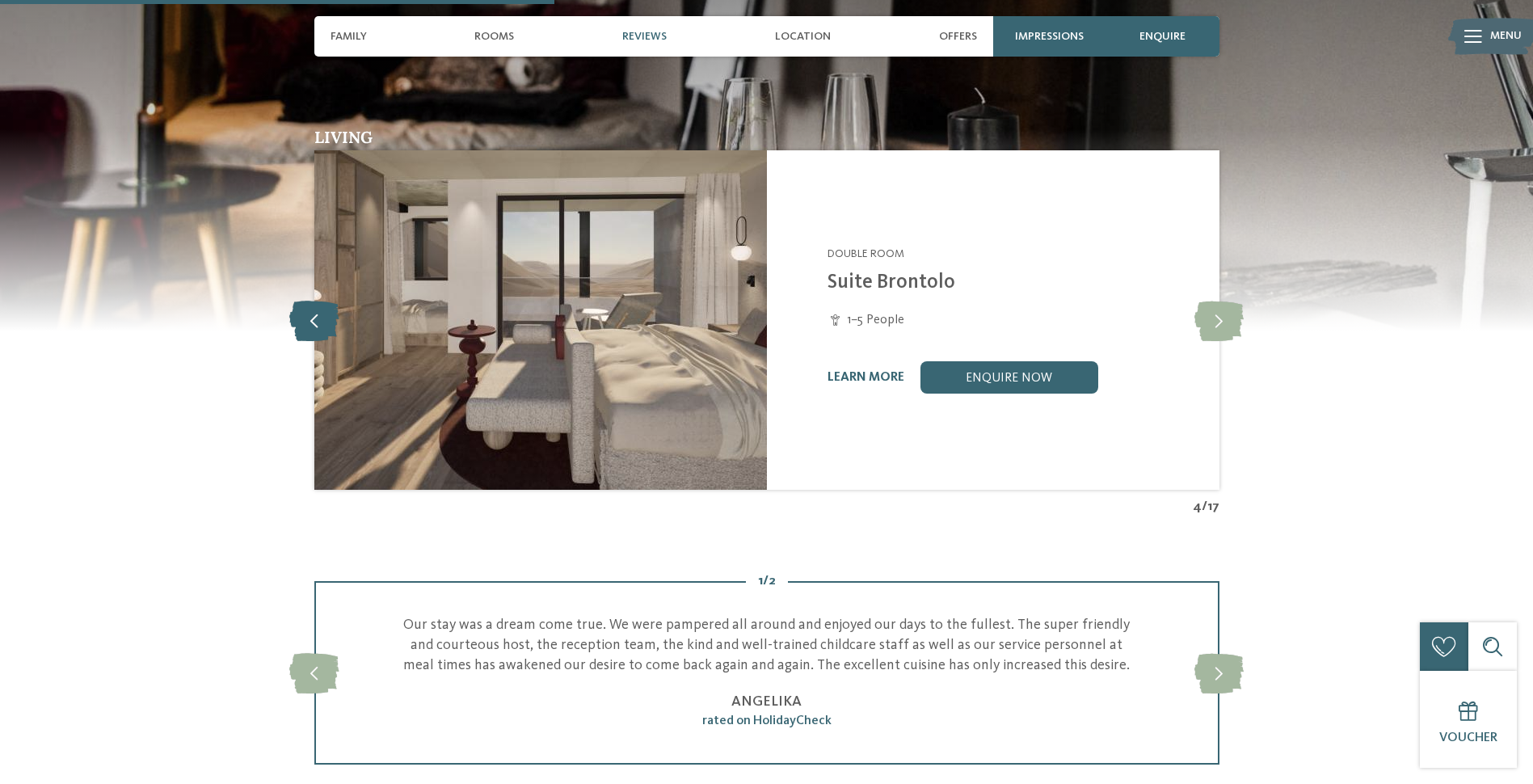
click at [326, 322] on icon at bounding box center [314, 320] width 49 height 40
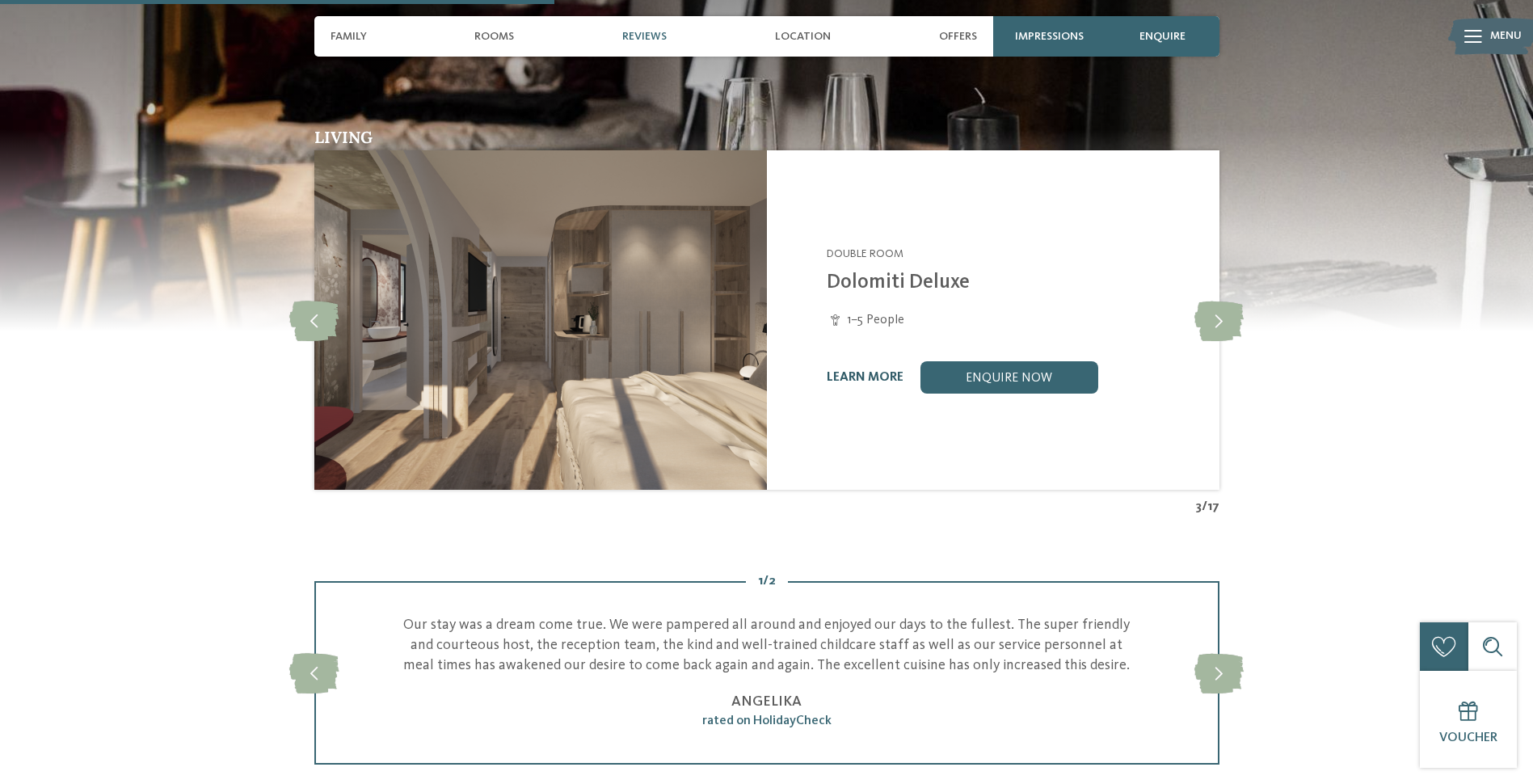
click at [858, 377] on link "learn more" at bounding box center [865, 377] width 77 height 13
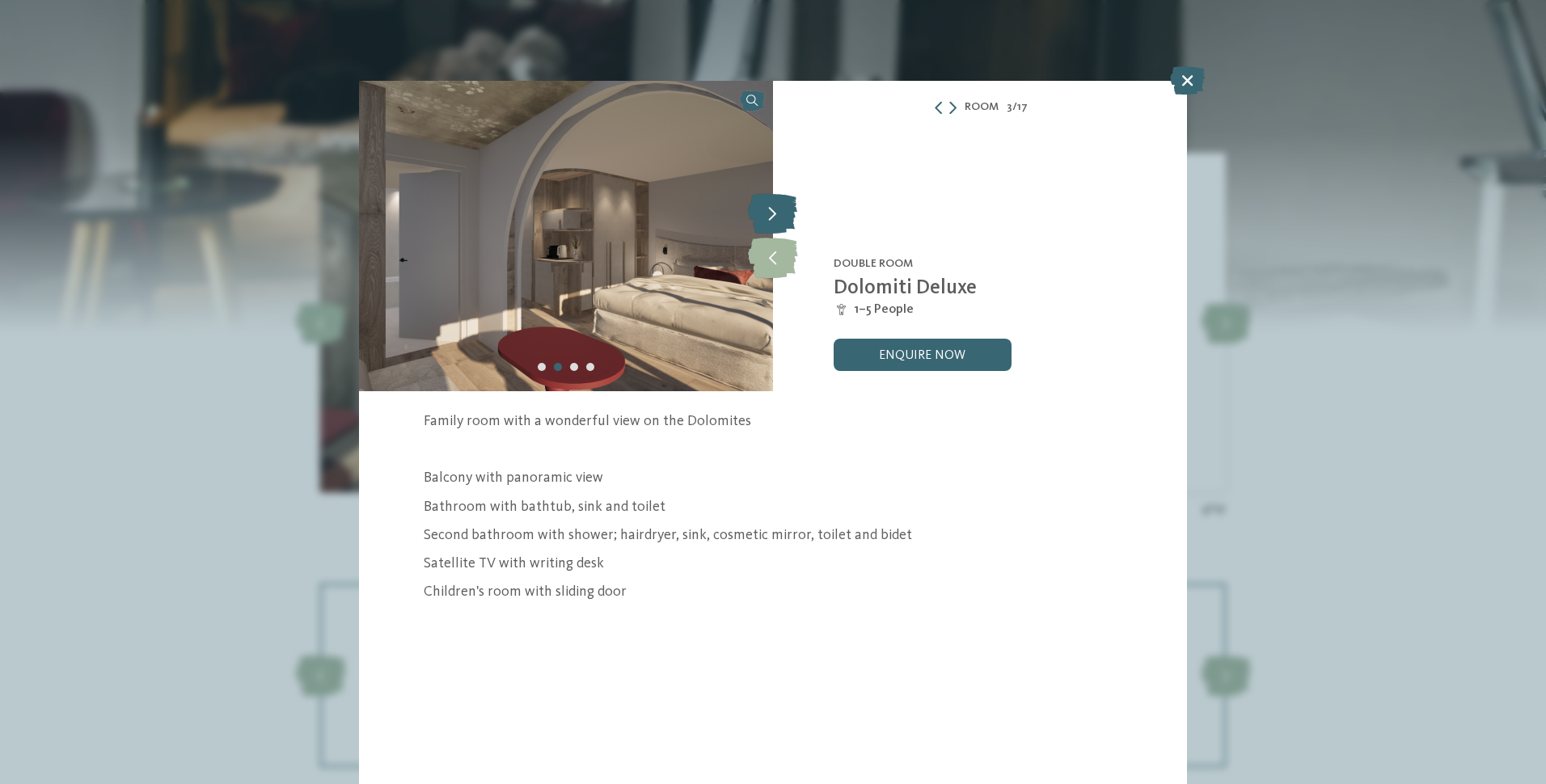
click at [774, 215] on icon at bounding box center [773, 214] width 49 height 40
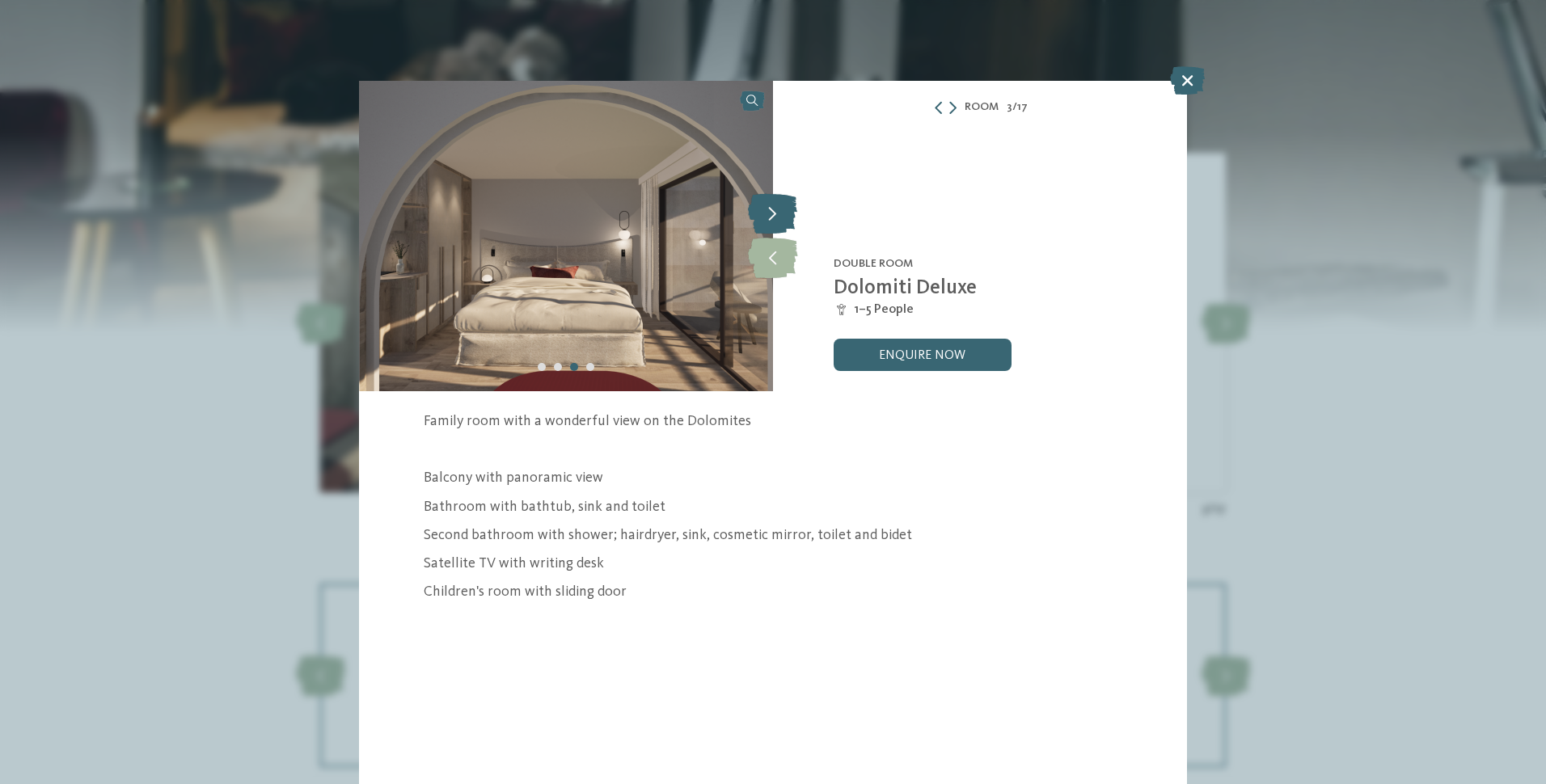
click at [774, 215] on icon at bounding box center [773, 214] width 49 height 40
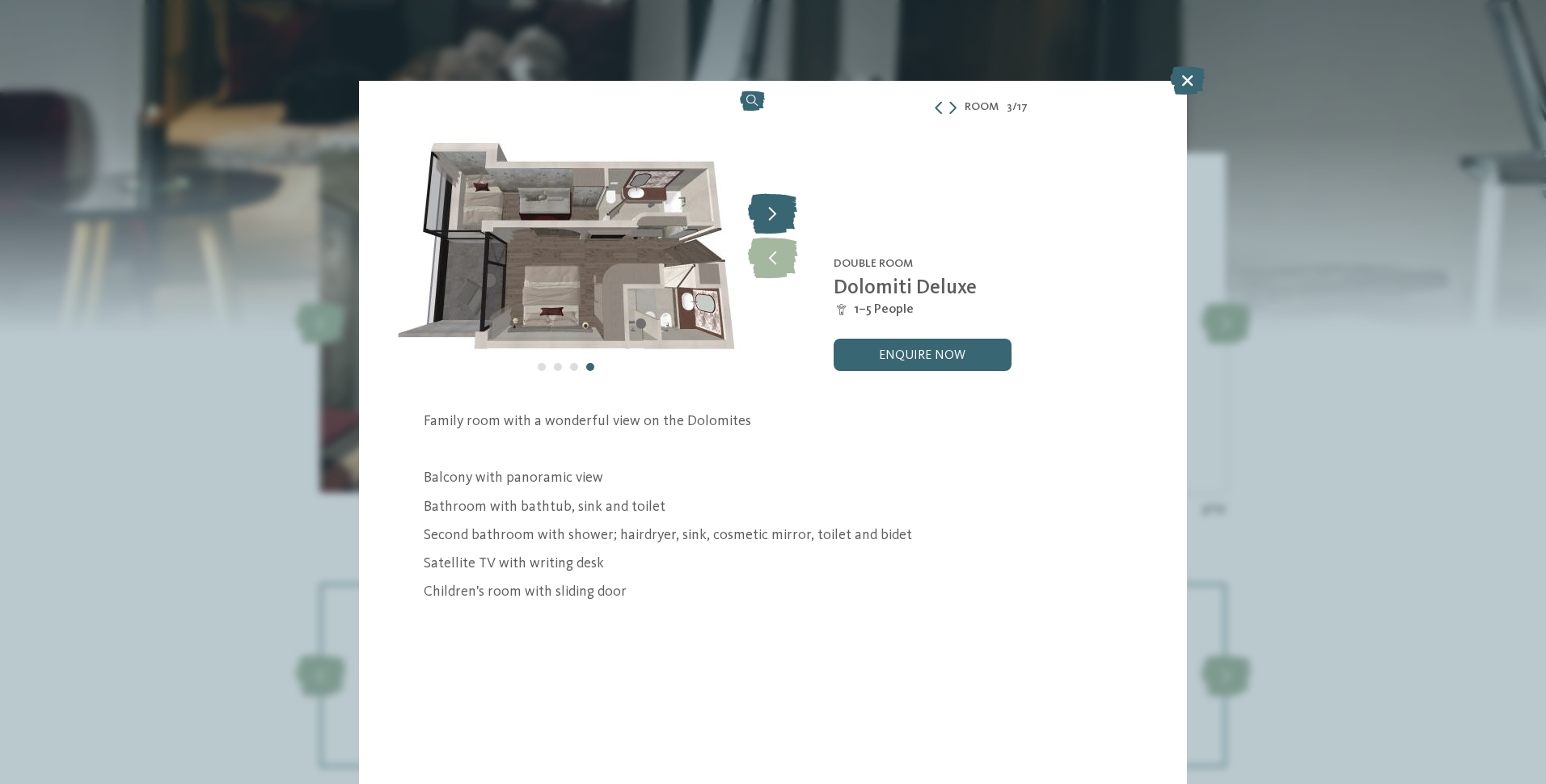
click at [774, 215] on icon at bounding box center [773, 214] width 49 height 40
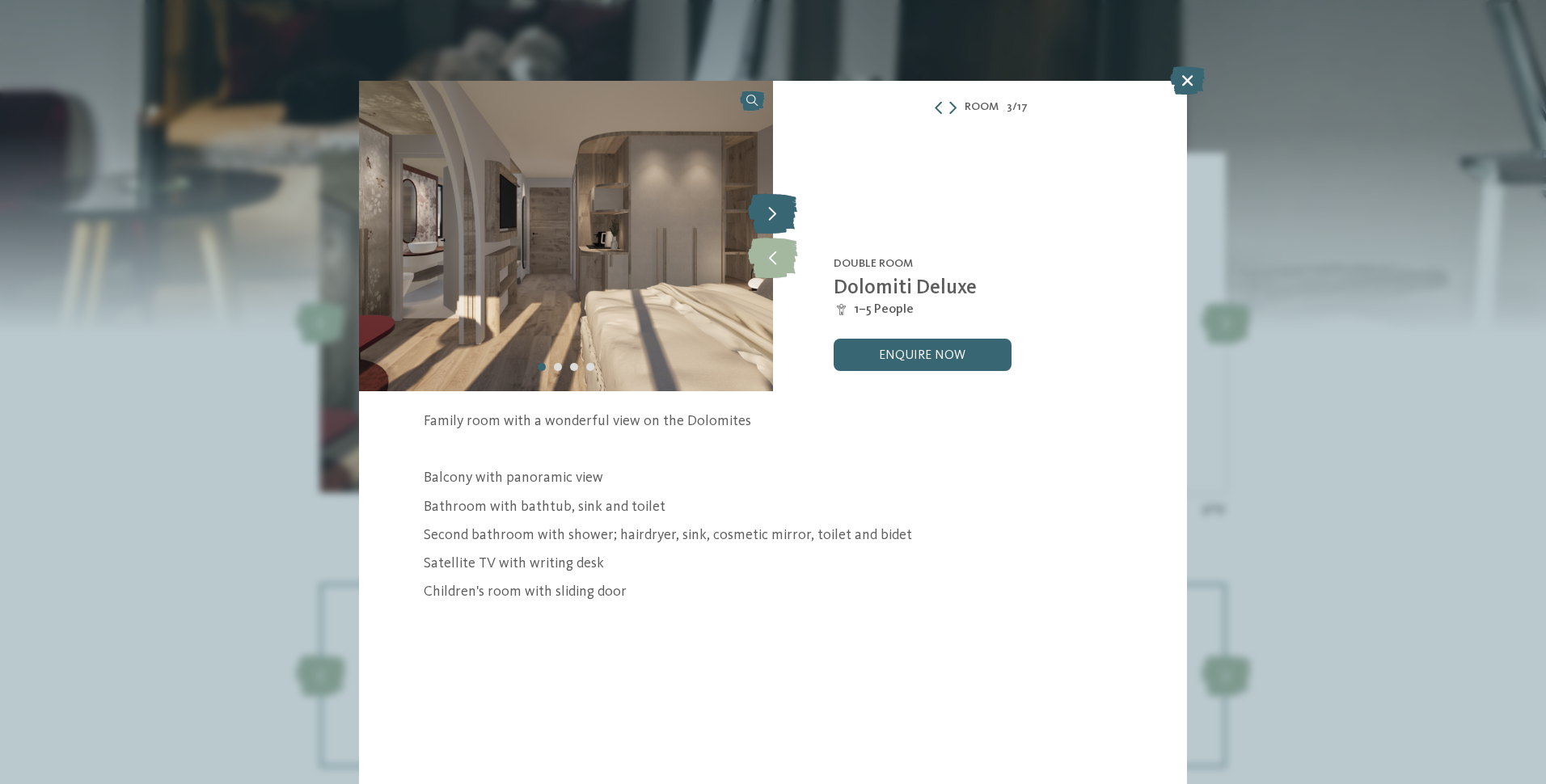
click at [774, 215] on icon at bounding box center [773, 214] width 49 height 40
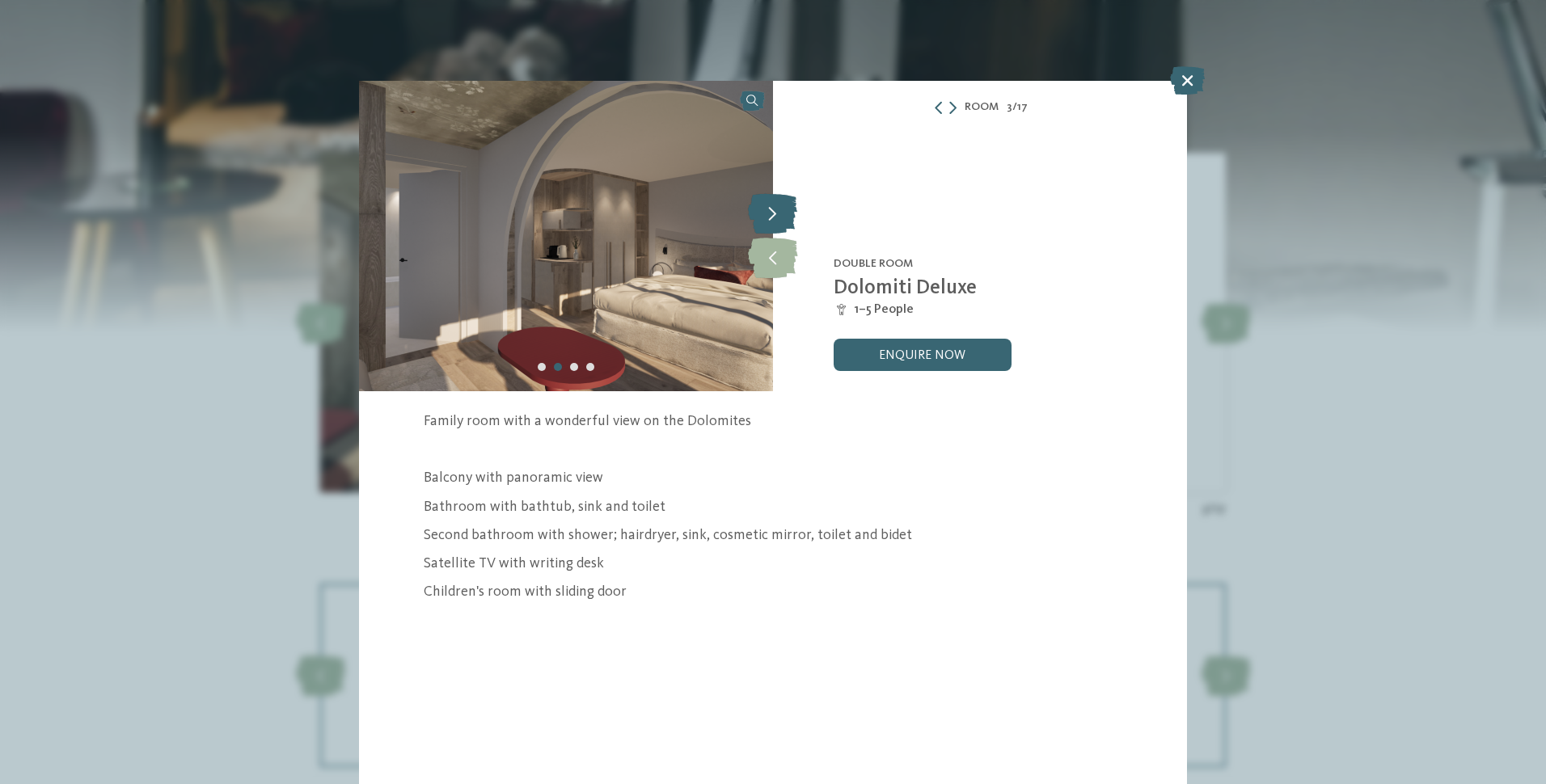
click at [774, 215] on icon at bounding box center [773, 214] width 49 height 40
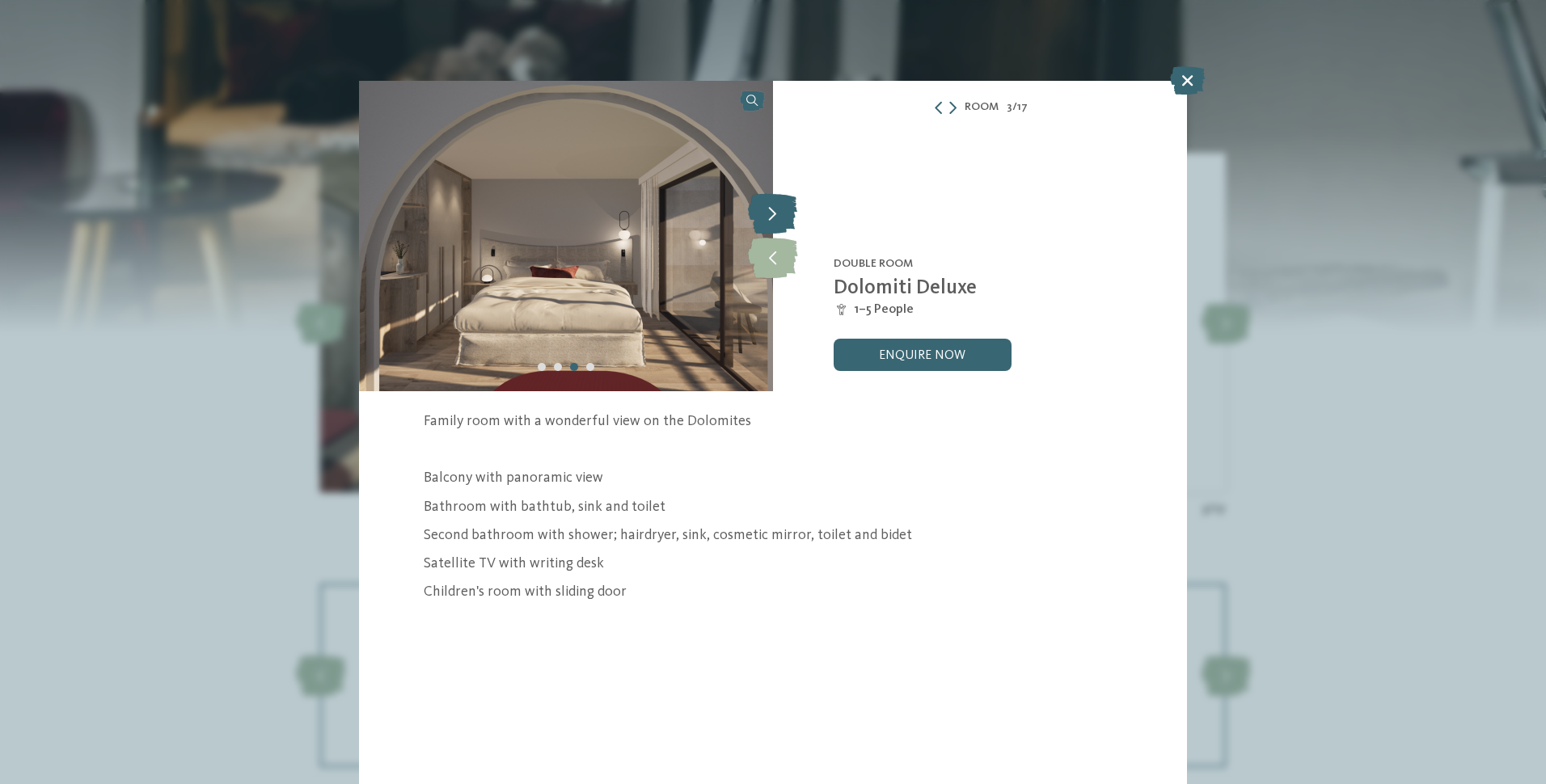
click at [774, 215] on icon at bounding box center [773, 214] width 49 height 40
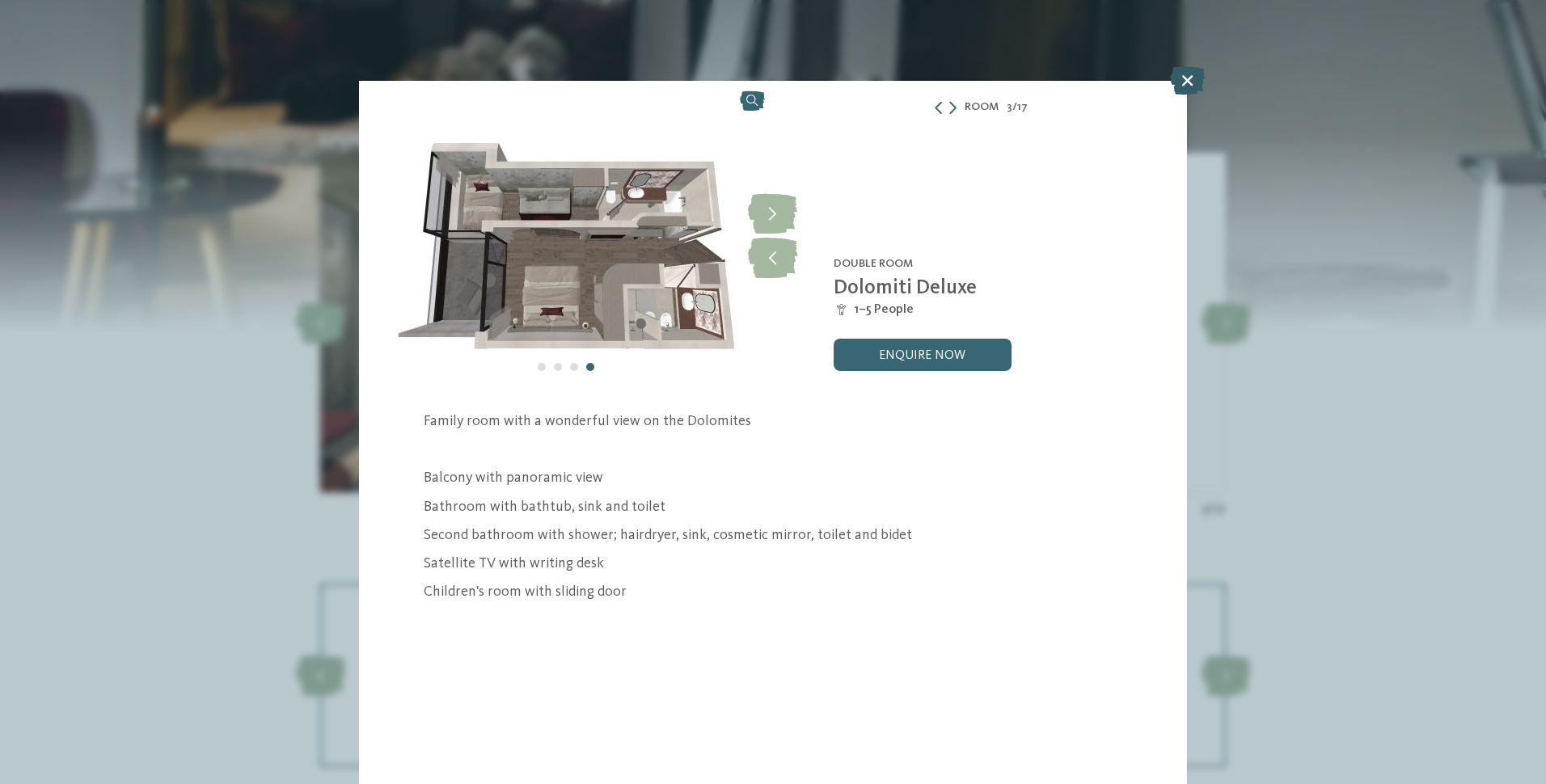
click at [1186, 81] on icon at bounding box center [1187, 80] width 34 height 28
